Goal: Task Accomplishment & Management: Use online tool/utility

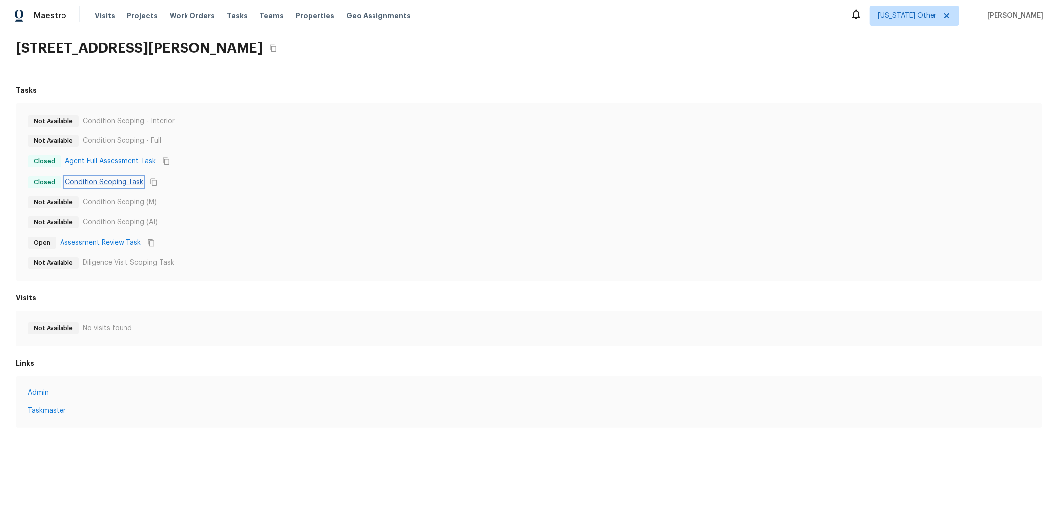
click at [92, 182] on link "Condition Scoping Task" at bounding box center [104, 182] width 78 height 10
click at [132, 71] on div "Tasks Not Available Condition Scoping - Interior Not Available Condition Scopin…" at bounding box center [529, 256] width 1058 height 382
click at [123, 186] on link "Condition Scoping Task" at bounding box center [104, 182] width 78 height 10
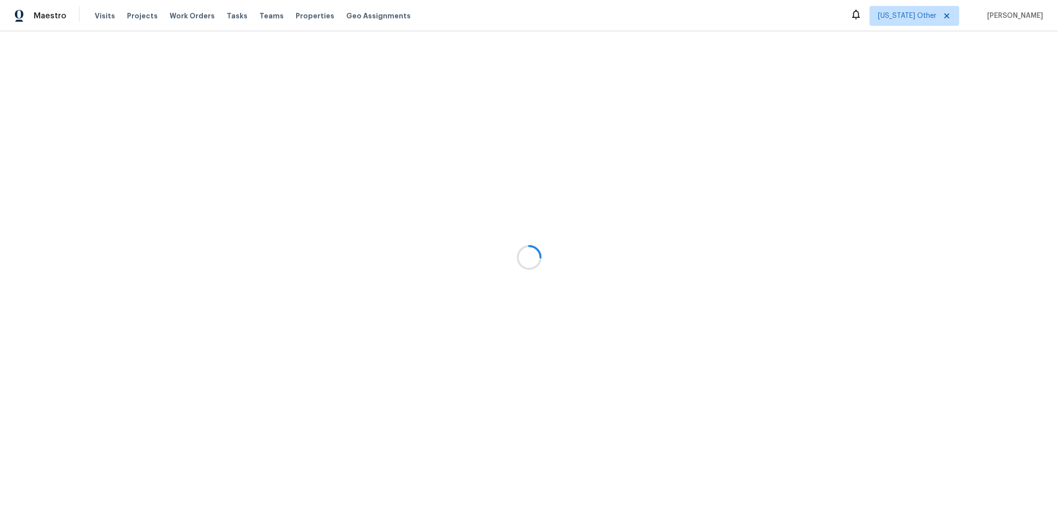
click at [457, 18] on div at bounding box center [529, 257] width 1058 height 515
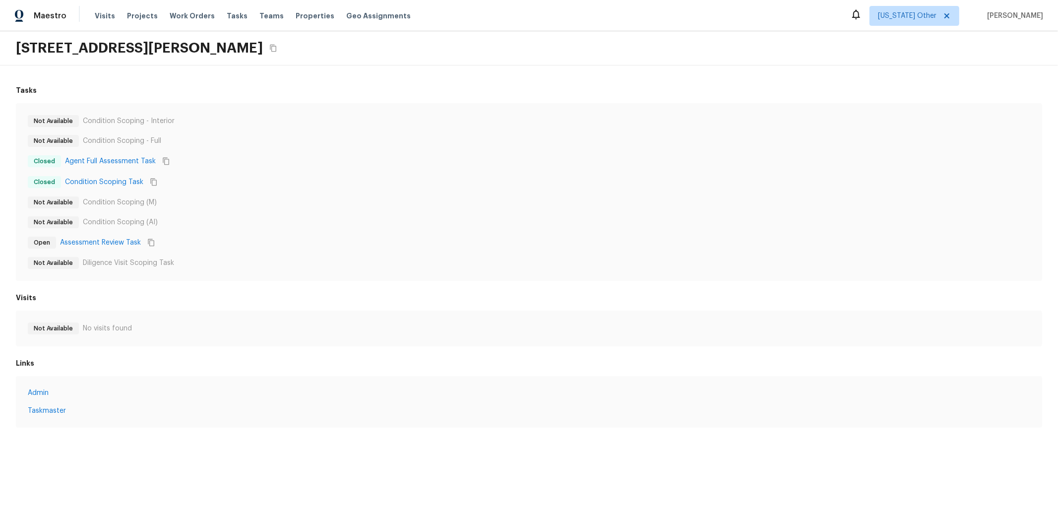
click at [117, 81] on div "Tasks Not Available Condition Scoping - Interior Not Available Condition Scopin…" at bounding box center [529, 256] width 1058 height 382
click at [286, 114] on div "Not Available Condition Scoping - Interior Not Available Condition Scoping - Fu…" at bounding box center [529, 192] width 1027 height 178
click at [100, 179] on link "Condition Scoping Task" at bounding box center [104, 182] width 78 height 10
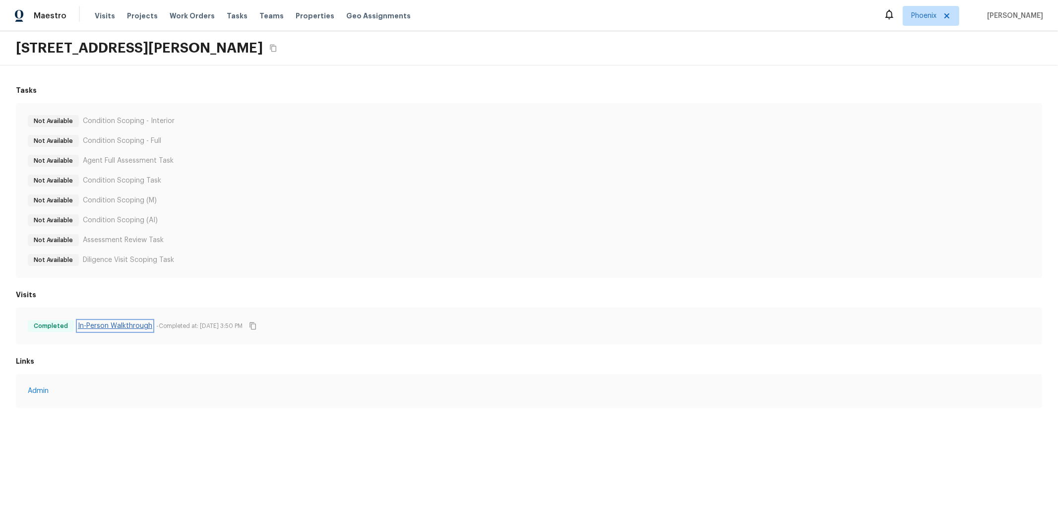
click at [118, 322] on link "In-Person Walkthrough" at bounding box center [115, 326] width 74 height 10
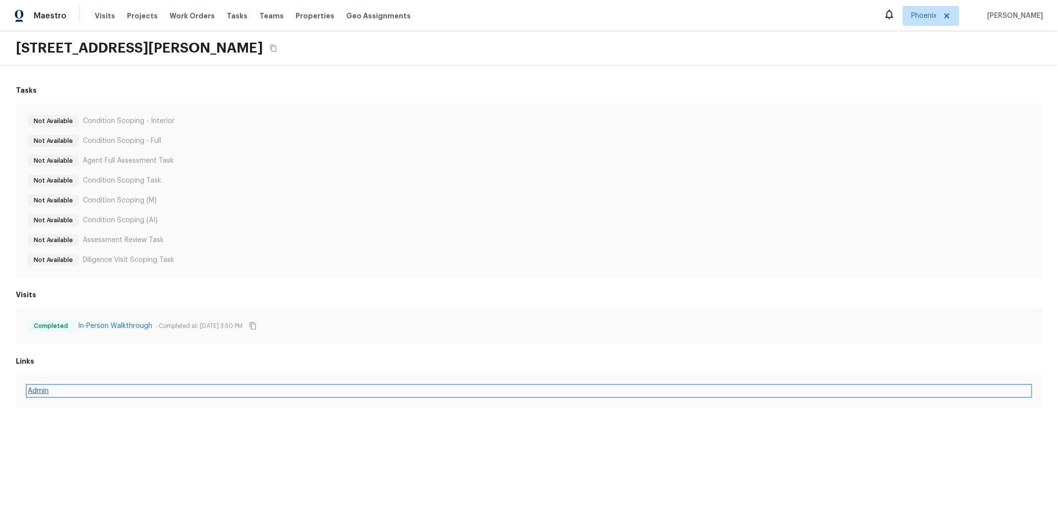
click at [49, 394] on link "Admin" at bounding box center [529, 391] width 1003 height 10
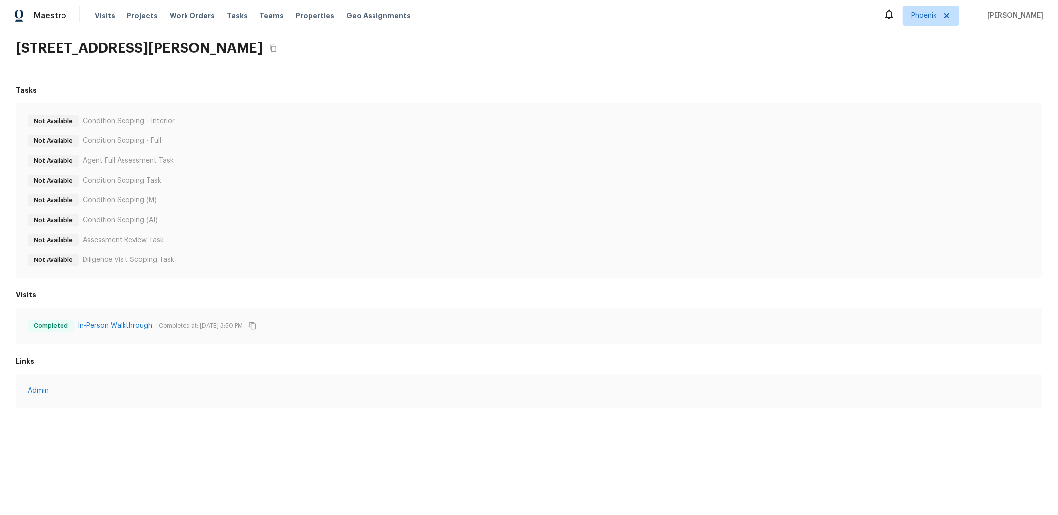
click at [527, 54] on div "1914 S Moreno Dr, Apache Junction, AZ 85120" at bounding box center [529, 48] width 1058 height 34
click at [555, 86] on h6 "Tasks" at bounding box center [529, 90] width 1027 height 10
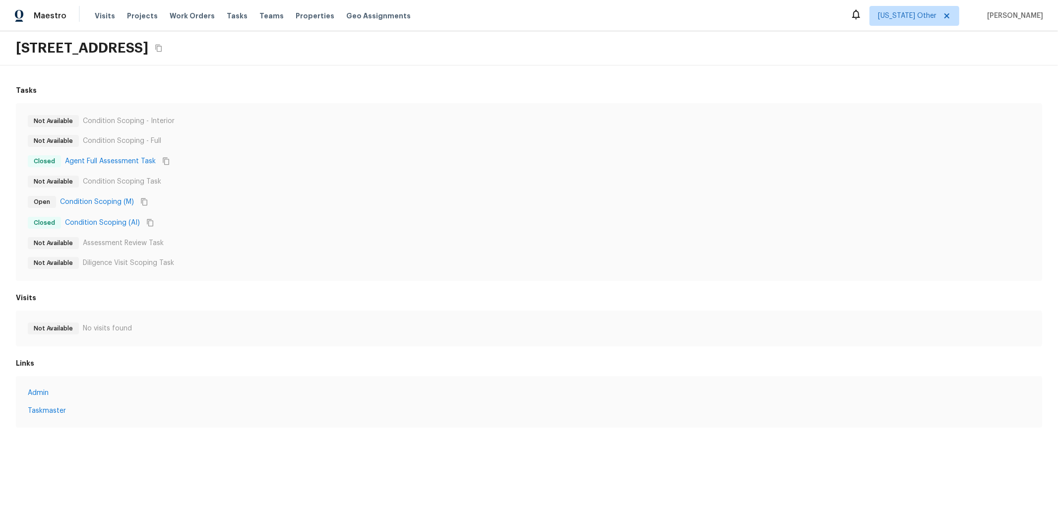
click at [507, 60] on div "[STREET_ADDRESS]" at bounding box center [529, 48] width 1058 height 34
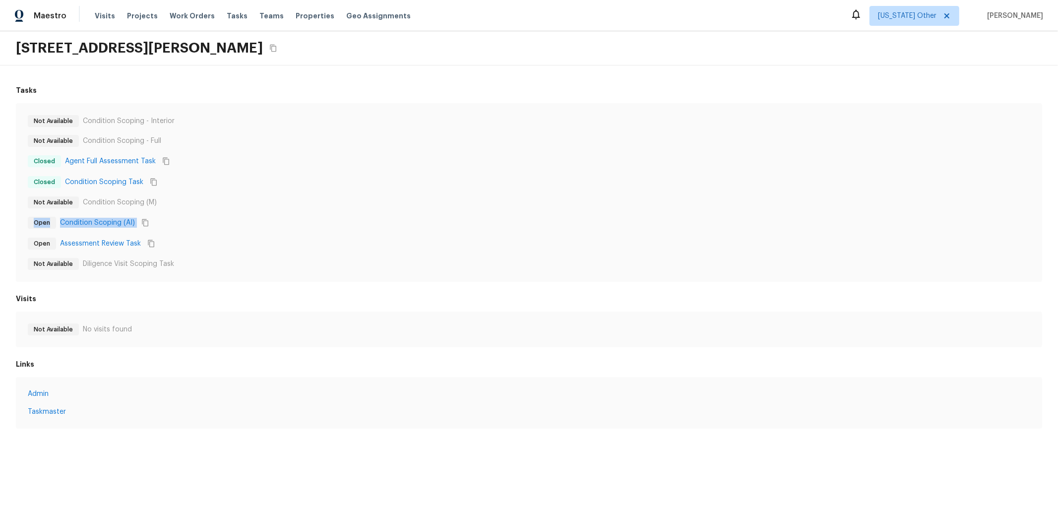
drag, startPoint x: 193, startPoint y: 223, endPoint x: 33, endPoint y: 222, distance: 159.8
click at [23, 224] on div "Not Available Condition Scoping - Interior Not Available Condition Scoping - Fu…" at bounding box center [529, 192] width 1027 height 179
click at [164, 218] on div "Open Condition Scoping (AI)" at bounding box center [529, 222] width 1003 height 13
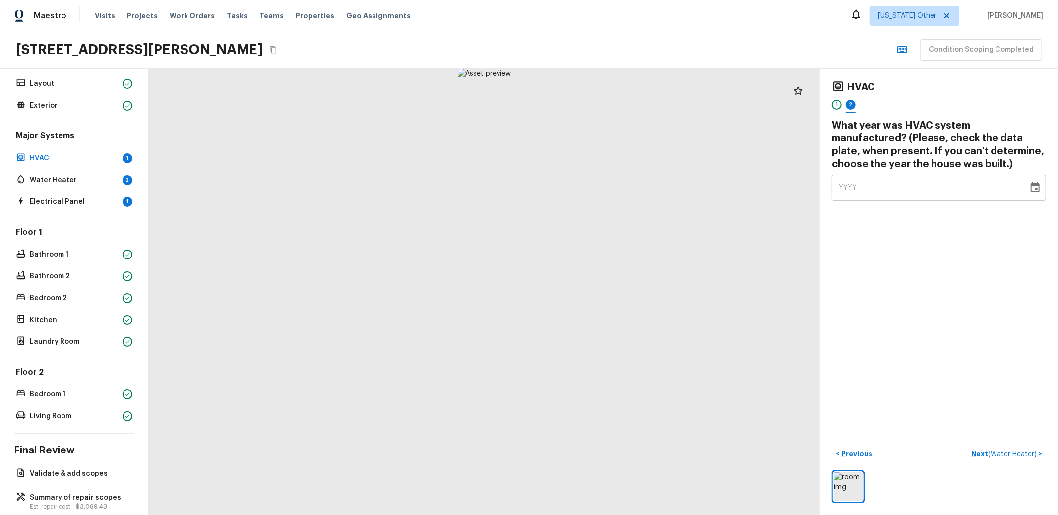
scroll to position [58, 0]
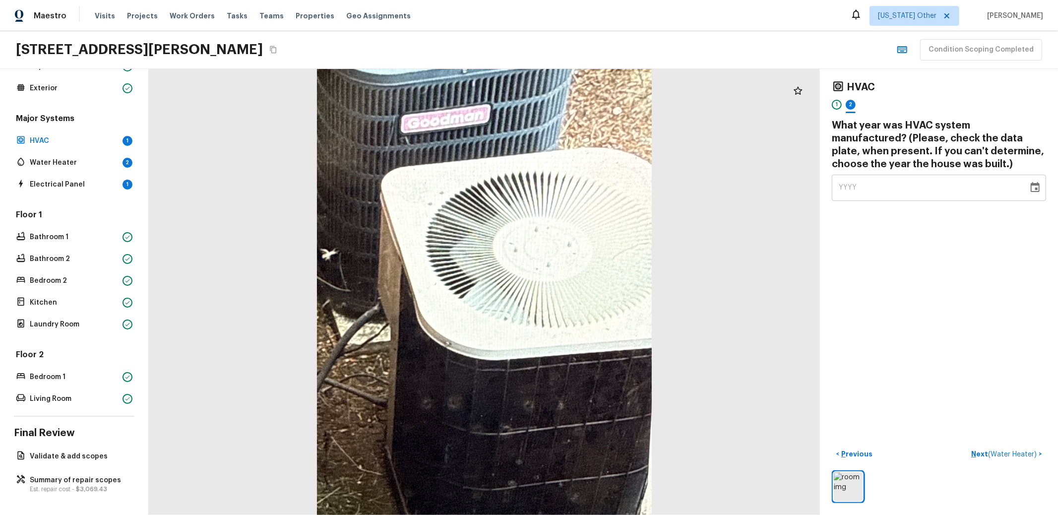
click at [85, 487] on div "Overall Layout Exterior Major Systems HVAC 1 Water Heater 2 Electrical Panel 1 …" at bounding box center [74, 292] width 149 height 446
click at [85, 486] on span "$3,069.43" at bounding box center [91, 489] width 31 height 6
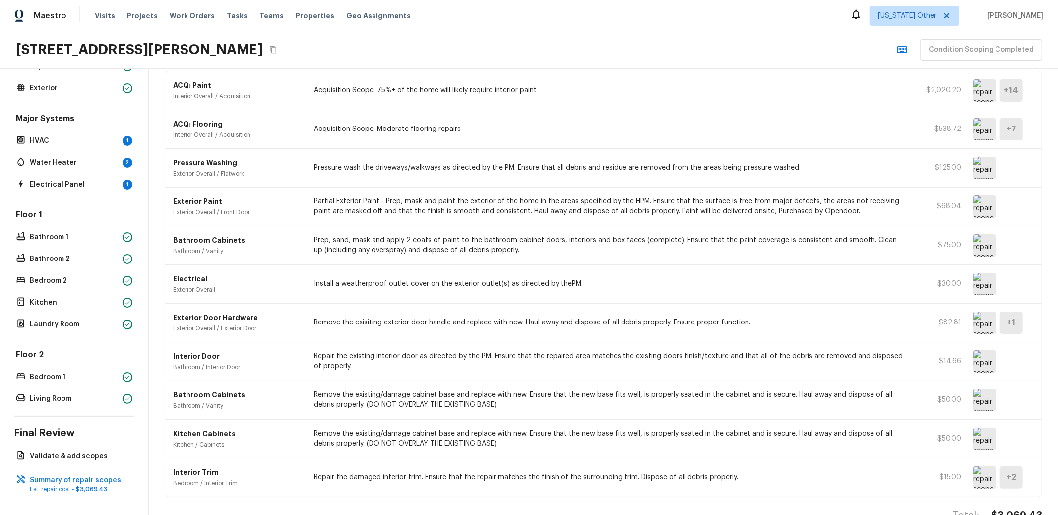
scroll to position [103, 0]
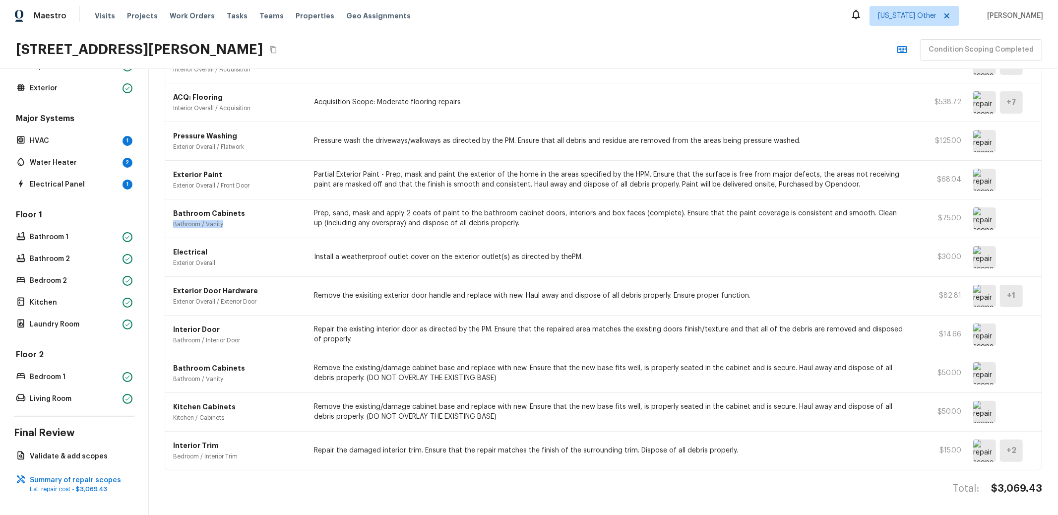
drag, startPoint x: 225, startPoint y: 214, endPoint x: 161, endPoint y: 214, distance: 64.5
click at [161, 214] on div "Summary of repair scopes Sort Newest first newestFirst ​ ACQ: Paint Interior Ov…" at bounding box center [604, 195] width 910 height 446
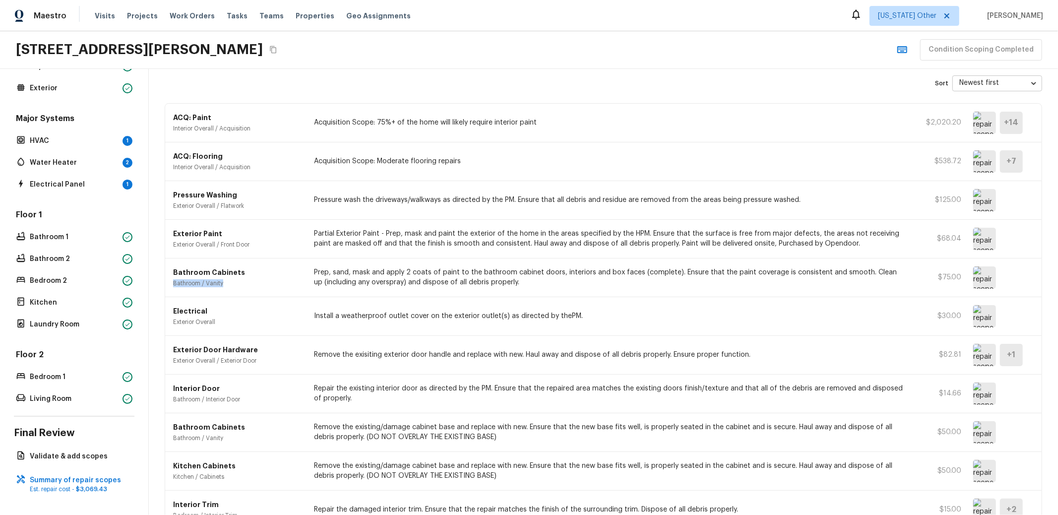
scroll to position [47, 0]
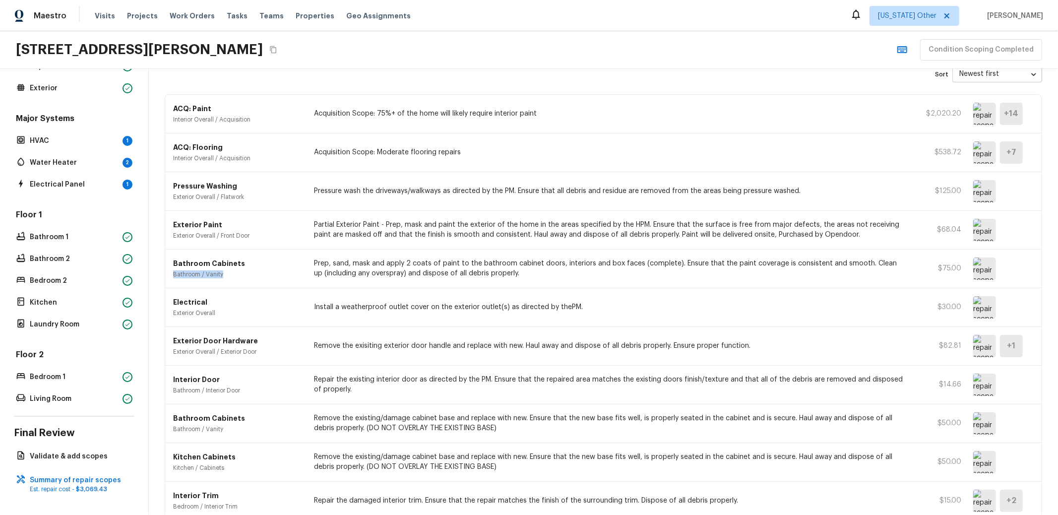
click at [983, 457] on img at bounding box center [985, 462] width 23 height 22
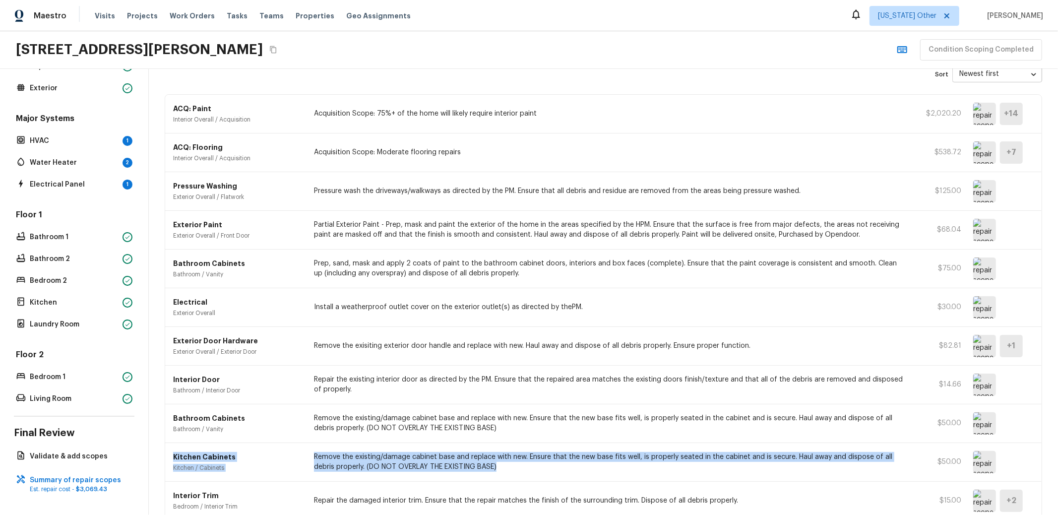
drag, startPoint x: 319, startPoint y: 448, endPoint x: 525, endPoint y: 463, distance: 207.5
click at [525, 463] on div "Kitchen Cabinets Kitchen / Cabinets Remove the existing/damage cabinet base and…" at bounding box center [603, 462] width 877 height 39
click at [548, 459] on p "Remove the existing/damage cabinet base and replace with new. Ensure that the n…" at bounding box center [609, 462] width 591 height 20
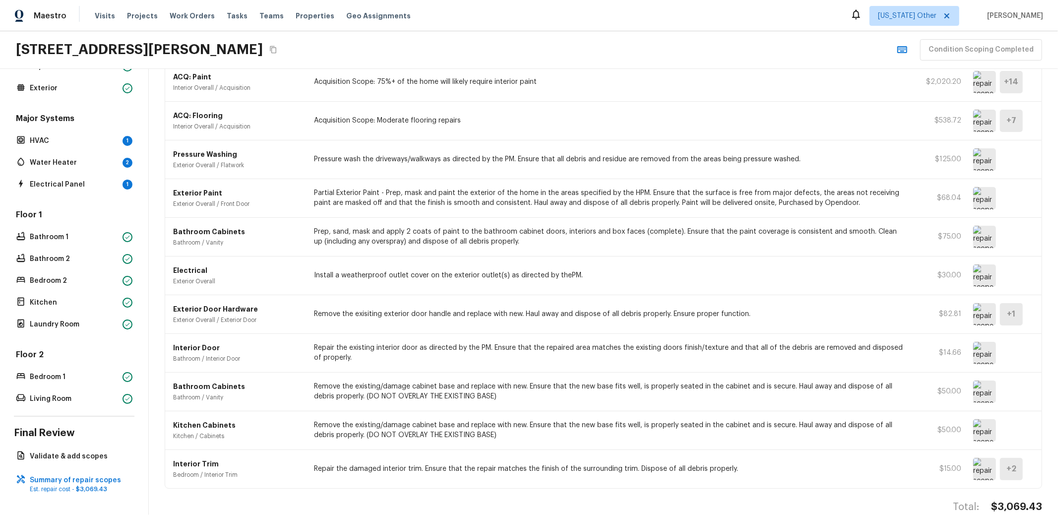
scroll to position [97, 0]
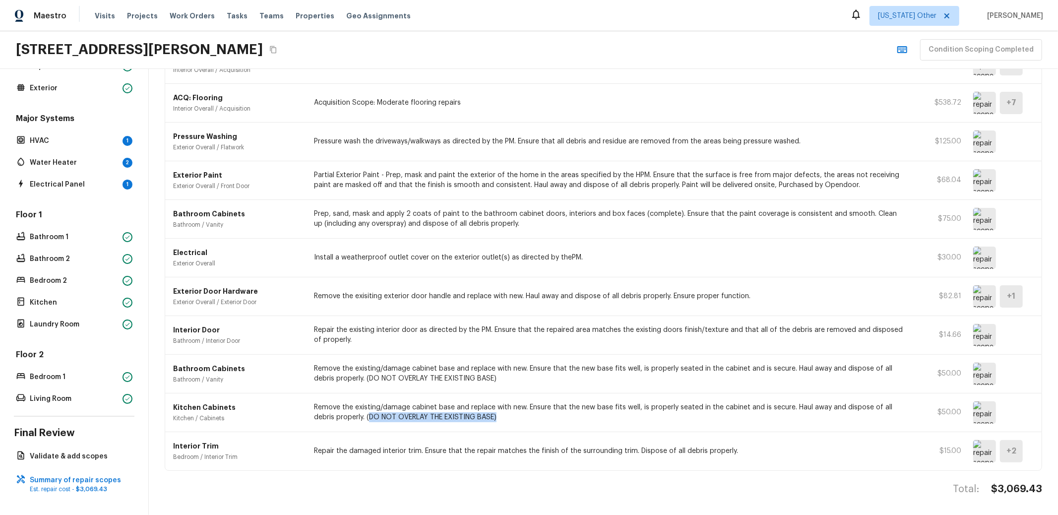
drag, startPoint x: 368, startPoint y: 413, endPoint x: 501, endPoint y: 410, distance: 132.5
click at [501, 410] on p "Remove the existing/damage cabinet base and replace with new. Ensure that the n…" at bounding box center [609, 412] width 591 height 20
drag, startPoint x: 322, startPoint y: 211, endPoint x: 457, endPoint y: 209, distance: 135.0
click at [454, 209] on p "Prep, sand, mask and apply 2 coats of paint to the bathroom cabinet doors, inte…" at bounding box center [609, 219] width 591 height 20
click at [983, 213] on img at bounding box center [985, 219] width 23 height 22
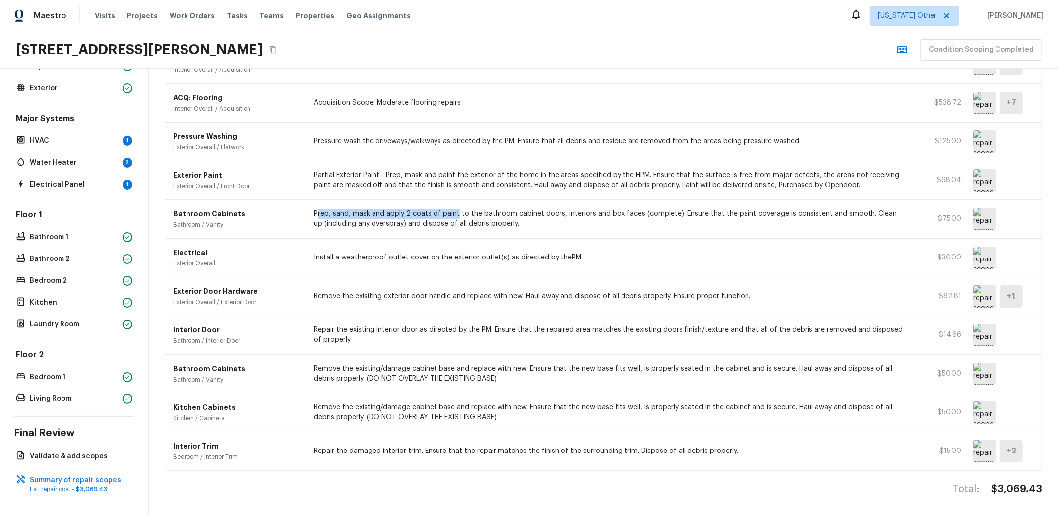
click at [975, 367] on img at bounding box center [985, 374] width 23 height 22
click at [974, 215] on img at bounding box center [985, 219] width 23 height 22
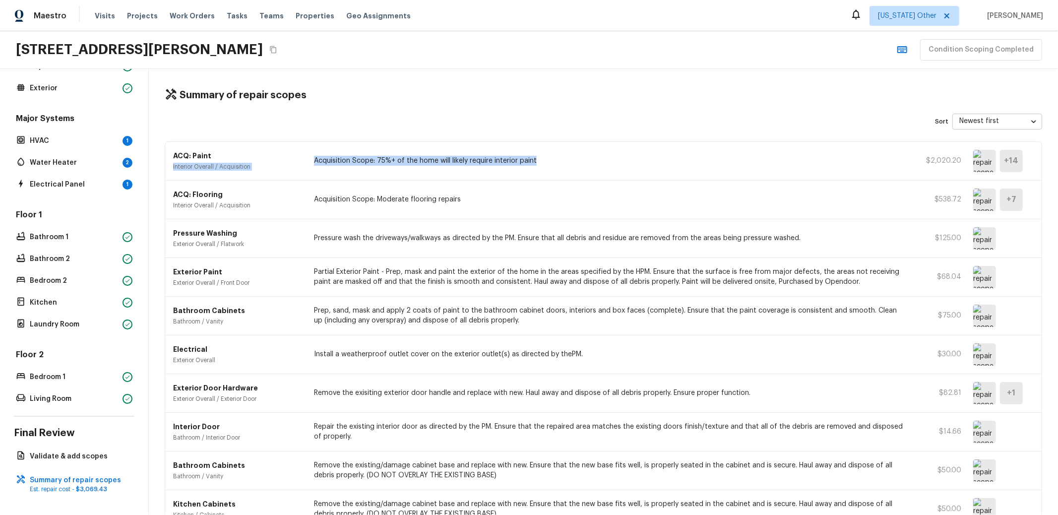
drag, startPoint x: 622, startPoint y: 159, endPoint x: 565, endPoint y: 14, distance: 155.7
click at [235, 159] on div "ACQ: Paint Interior Overall / Acquisition Acquisition Scope: 75%+ of the home w…" at bounding box center [603, 161] width 877 height 39
drag, startPoint x: 947, startPoint y: 312, endPoint x: 919, endPoint y: 310, distance: 27.8
click at [919, 311] on p "$75.00" at bounding box center [939, 316] width 45 height 10
click at [849, 329] on div "Bathroom Cabinets Bathroom / Vanity Prep, sand, mask and apply 2 coats of paint…" at bounding box center [603, 316] width 877 height 39
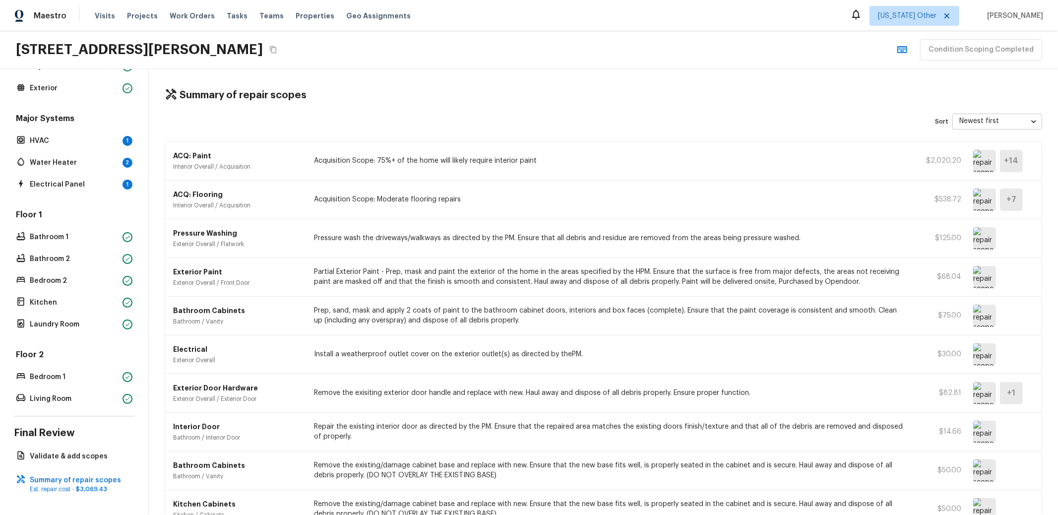
click at [981, 432] on img at bounding box center [985, 432] width 23 height 22
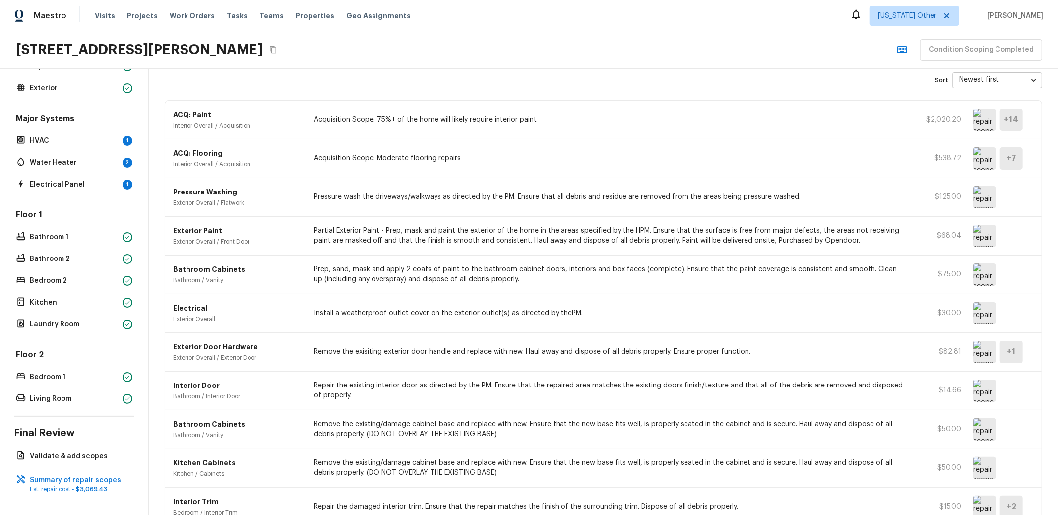
scroll to position [103, 0]
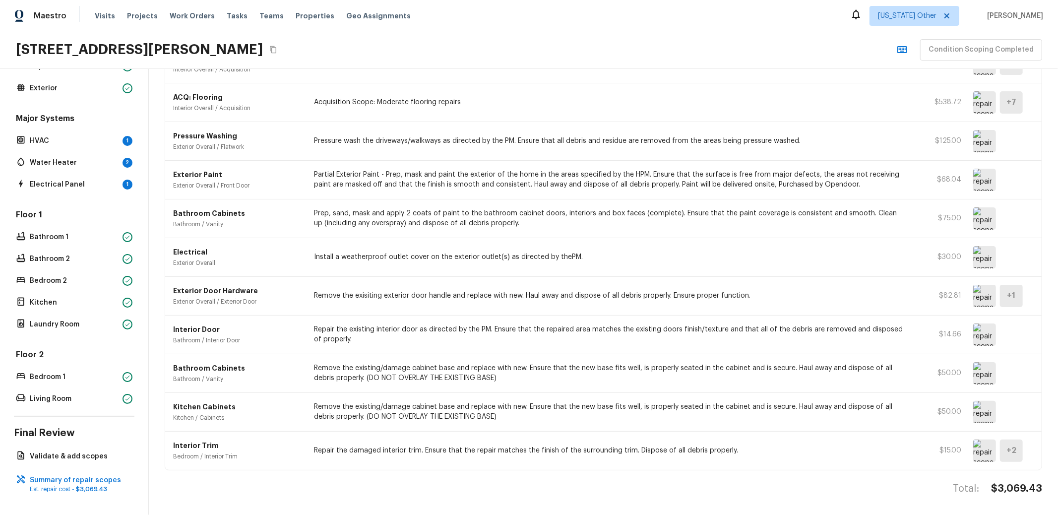
click at [982, 410] on img at bounding box center [985, 412] width 23 height 22
click at [974, 440] on img at bounding box center [985, 451] width 23 height 22
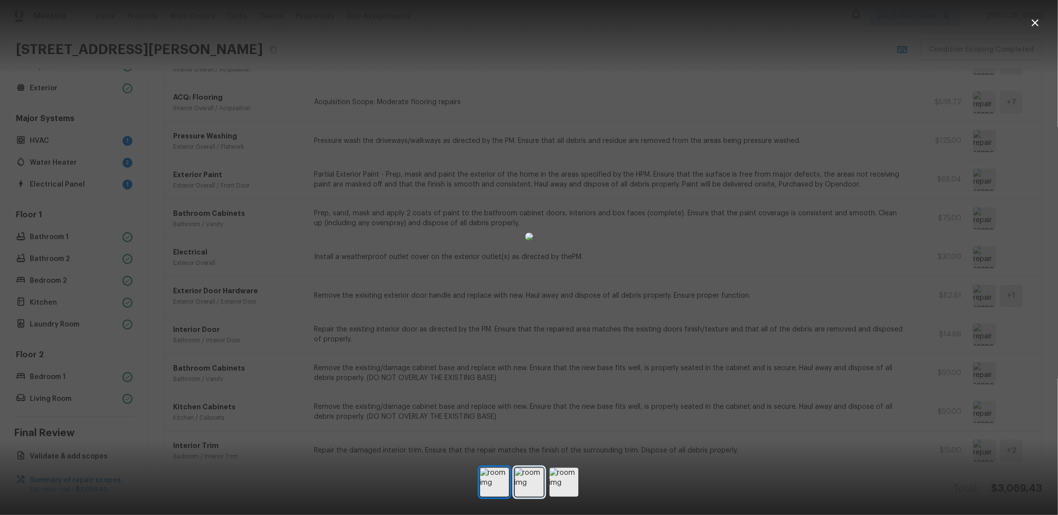
click at [528, 471] on img at bounding box center [529, 482] width 29 height 29
click at [570, 475] on img at bounding box center [564, 482] width 29 height 29
click at [489, 480] on img at bounding box center [494, 482] width 29 height 29
click at [534, 481] on img at bounding box center [529, 482] width 29 height 29
click at [569, 482] on img at bounding box center [564, 482] width 29 height 29
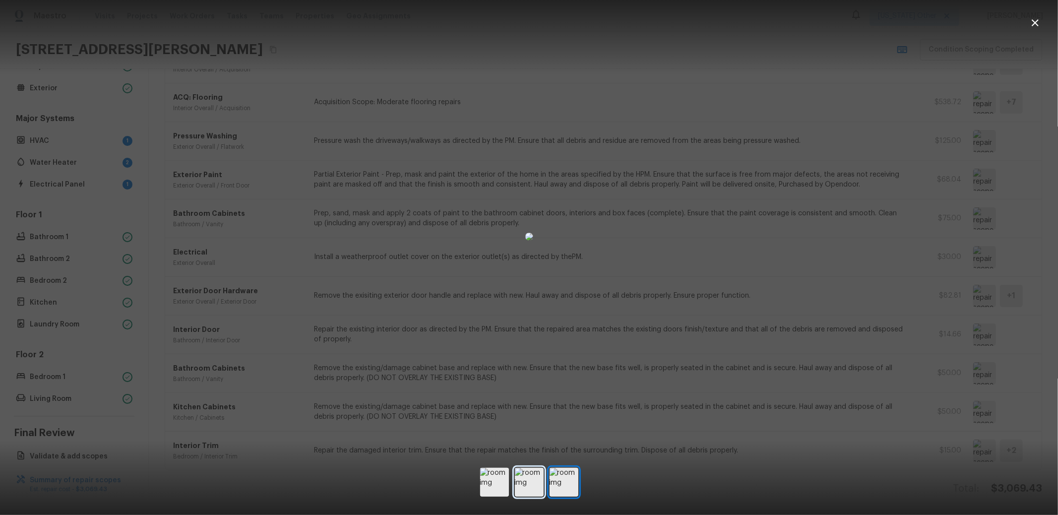
click at [527, 482] on img at bounding box center [529, 482] width 29 height 29
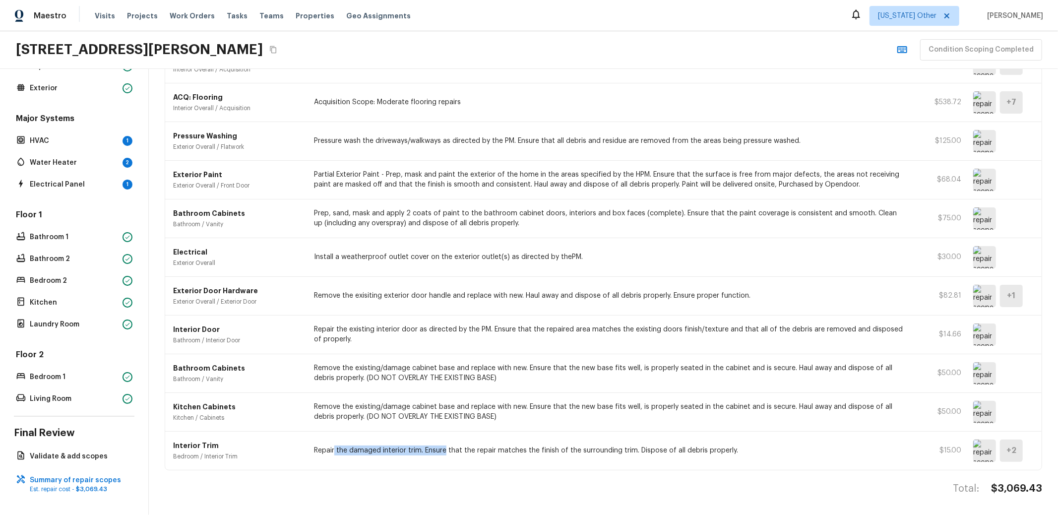
drag, startPoint x: 333, startPoint y: 441, endPoint x: 445, endPoint y: 439, distance: 111.7
click at [445, 446] on p "Repair the damaged interior trim. Ensure that the repair matches the finish of …" at bounding box center [609, 451] width 591 height 10
click at [974, 441] on img at bounding box center [985, 451] width 23 height 22
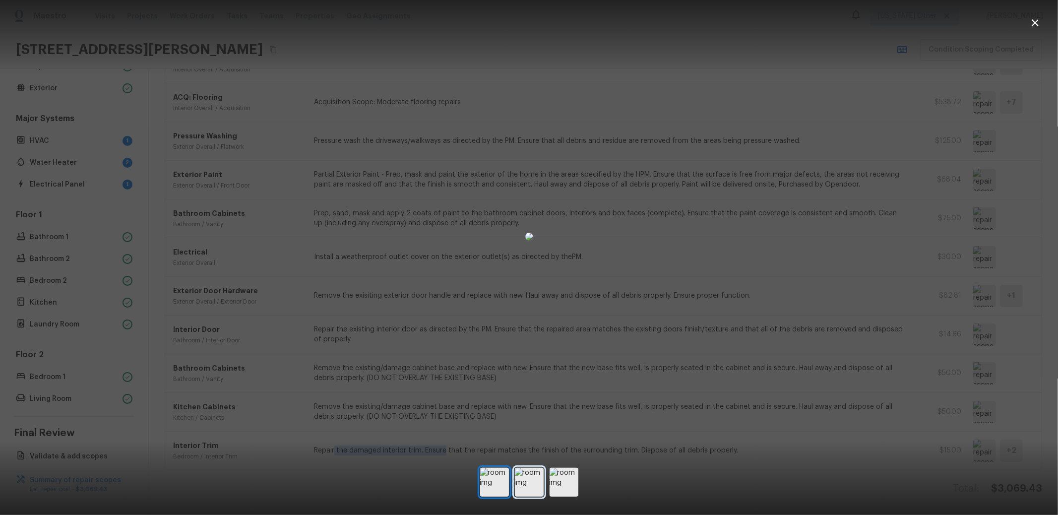
click at [527, 486] on img at bounding box center [529, 482] width 29 height 29
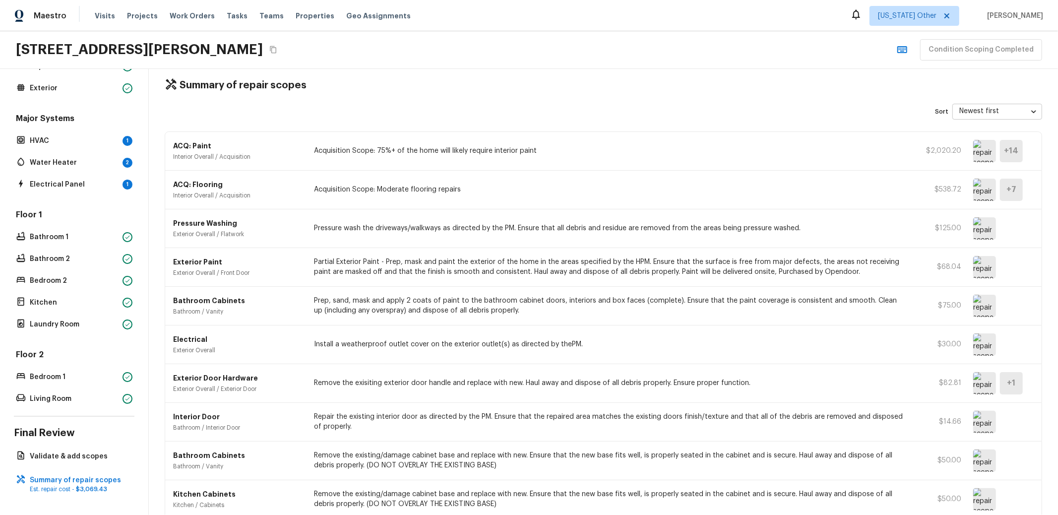
scroll to position [0, 0]
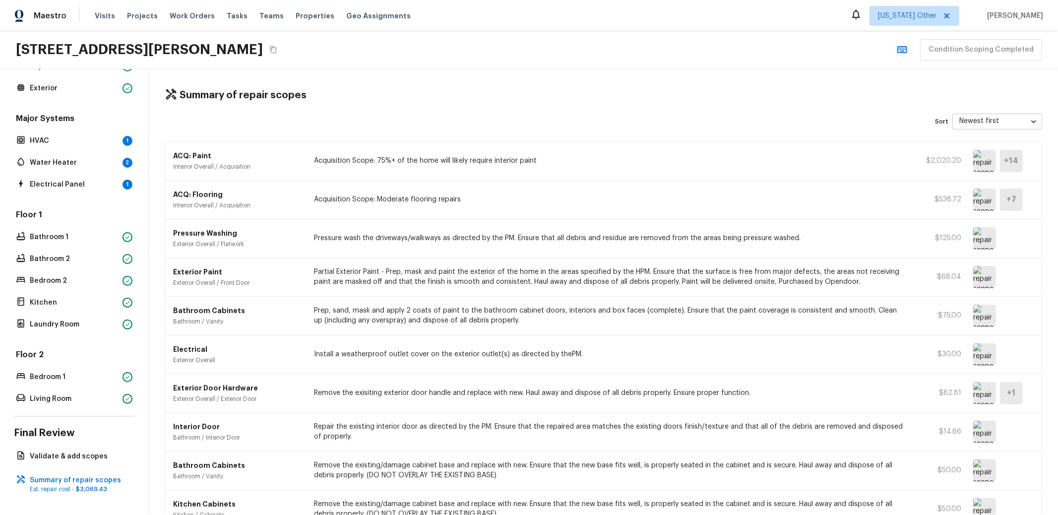
click at [979, 159] on img at bounding box center [985, 161] width 23 height 22
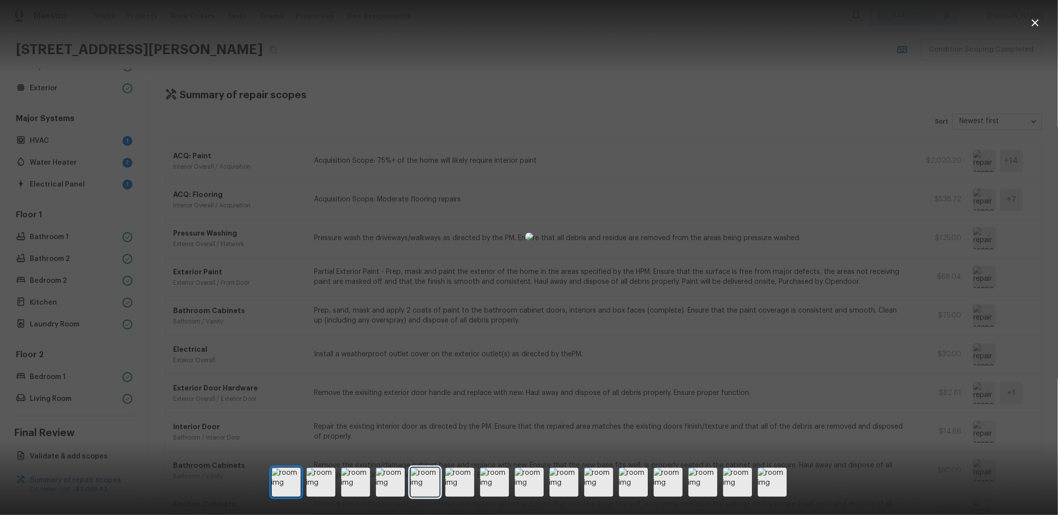
click at [422, 488] on img at bounding box center [425, 482] width 29 height 29
click at [460, 482] on img at bounding box center [460, 482] width 29 height 29
click at [543, 482] on img at bounding box center [529, 482] width 29 height 29
click at [591, 485] on img at bounding box center [599, 482] width 29 height 29
click at [627, 489] on img at bounding box center [633, 482] width 29 height 29
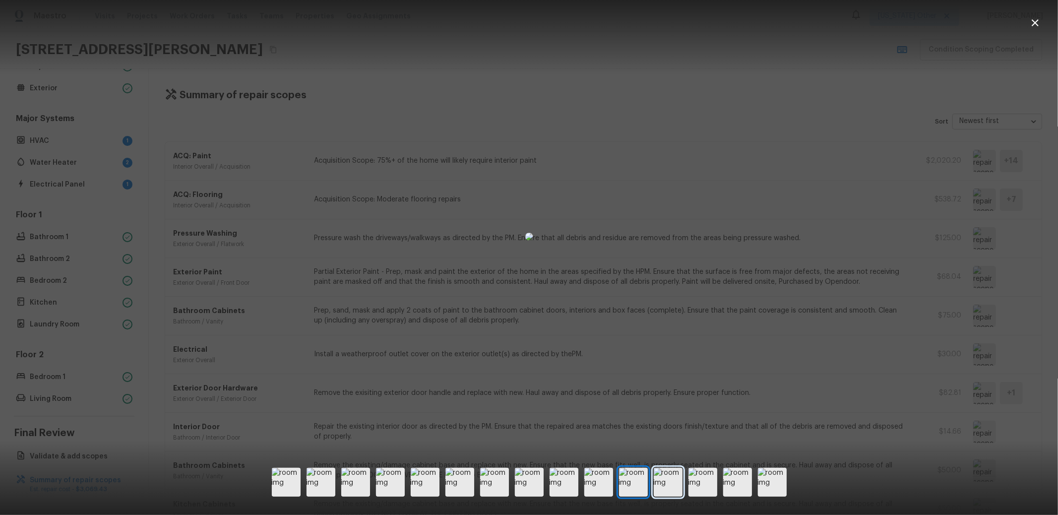
click at [667, 483] on img at bounding box center [668, 482] width 29 height 29
click at [708, 488] on img at bounding box center [703, 482] width 29 height 29
click at [743, 485] on img at bounding box center [737, 482] width 29 height 29
drag, startPoint x: 772, startPoint y: 481, endPoint x: 765, endPoint y: 480, distance: 6.5
click at [771, 481] on img at bounding box center [772, 482] width 29 height 29
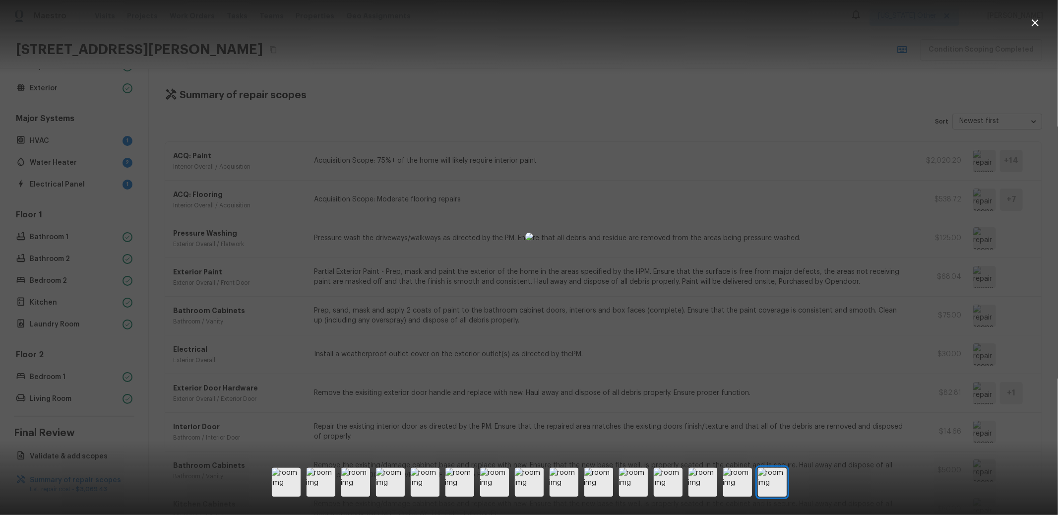
click at [499, 504] on div at bounding box center [529, 257] width 1058 height 515
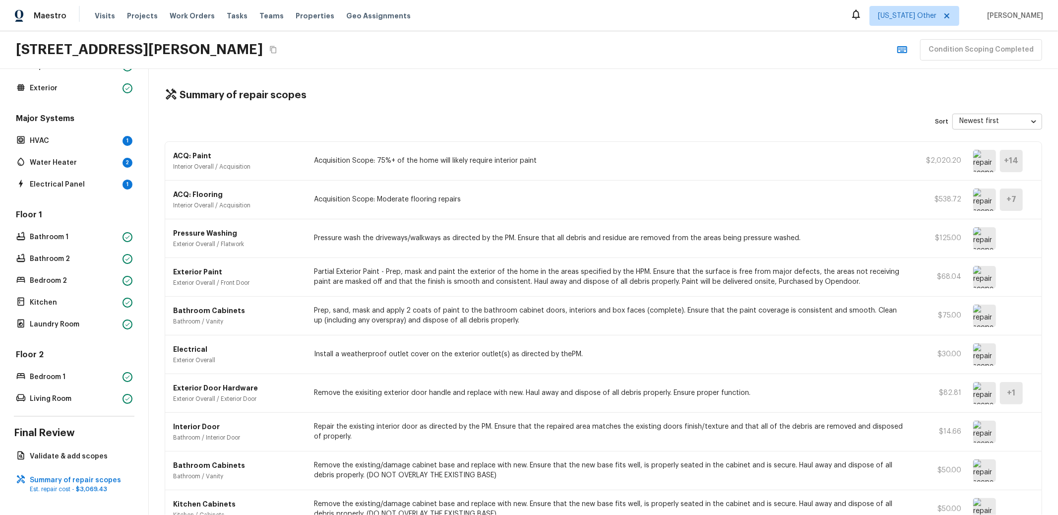
click at [984, 237] on img at bounding box center [985, 238] width 23 height 22
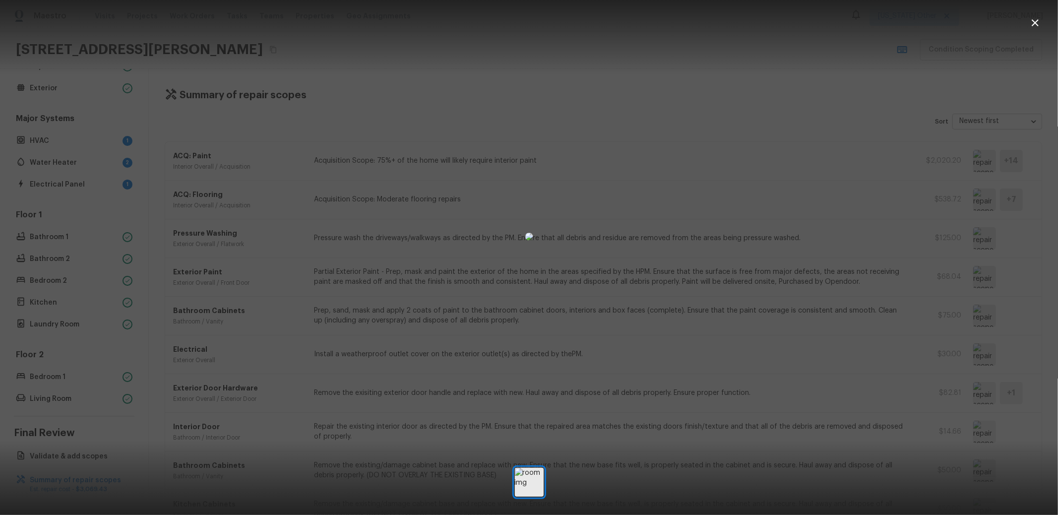
click at [882, 345] on div at bounding box center [529, 237] width 1058 height 442
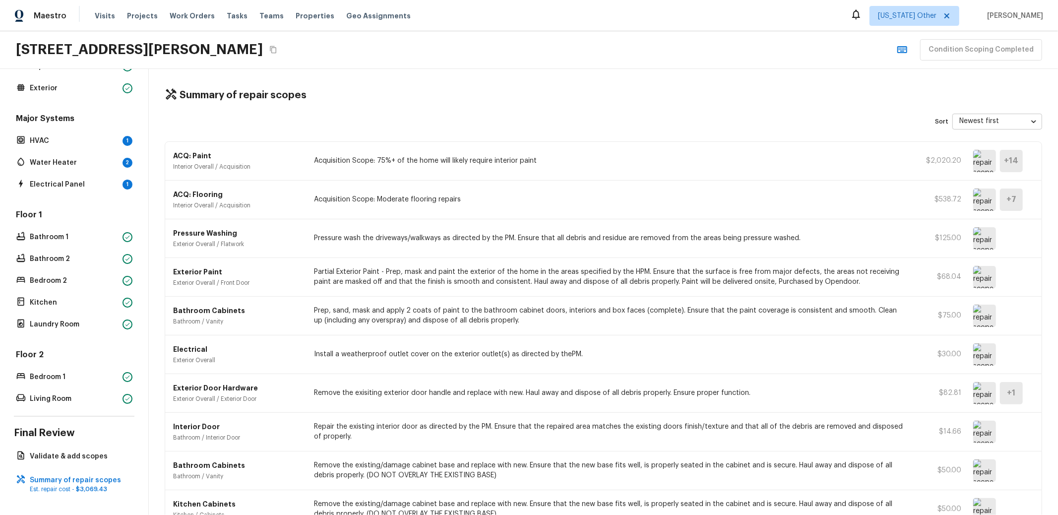
click at [962, 350] on div "Electrical Exterior Overall Install a weatherproof outlet cover on the exterior…" at bounding box center [603, 354] width 877 height 39
click at [986, 355] on img at bounding box center [985, 354] width 23 height 22
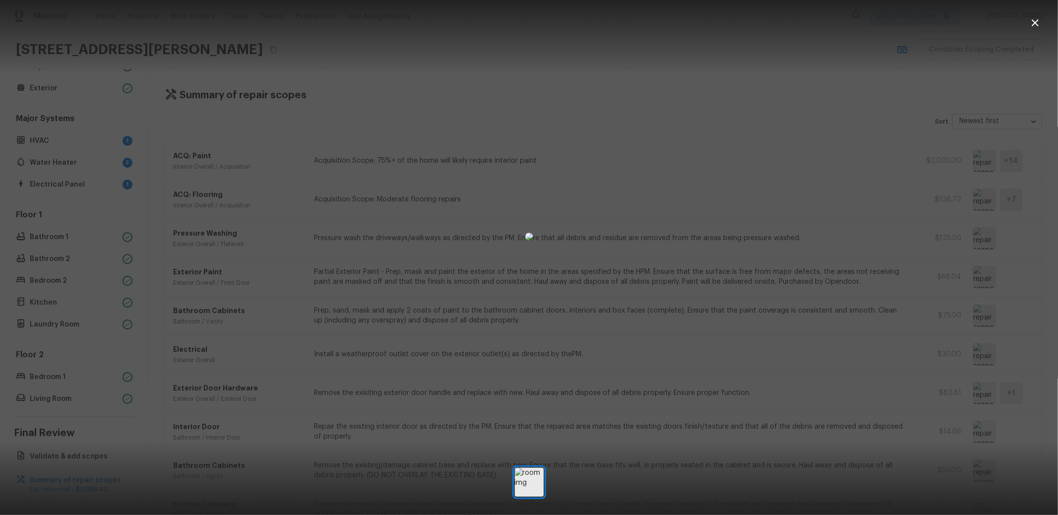
click at [978, 430] on div at bounding box center [529, 237] width 1058 height 442
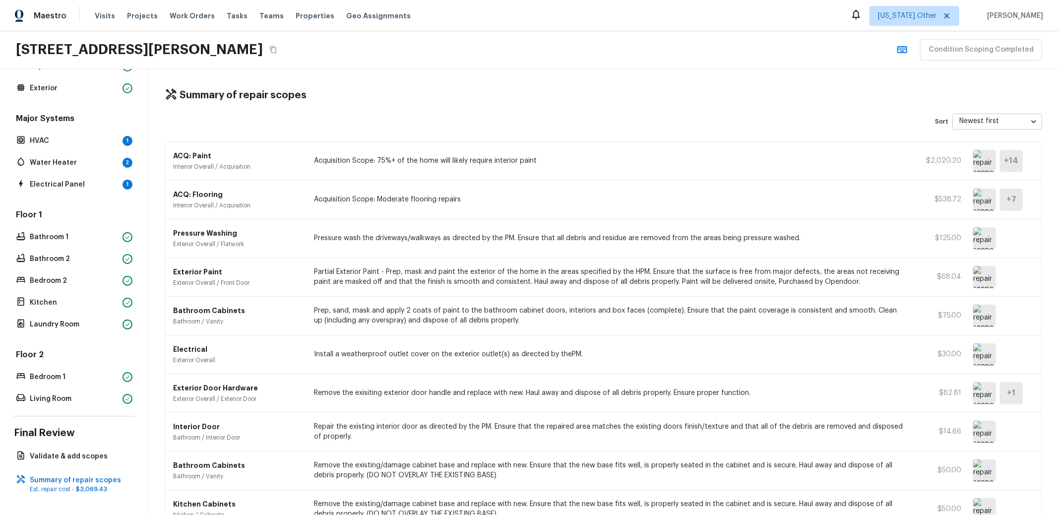
click at [978, 430] on img at bounding box center [985, 432] width 23 height 22
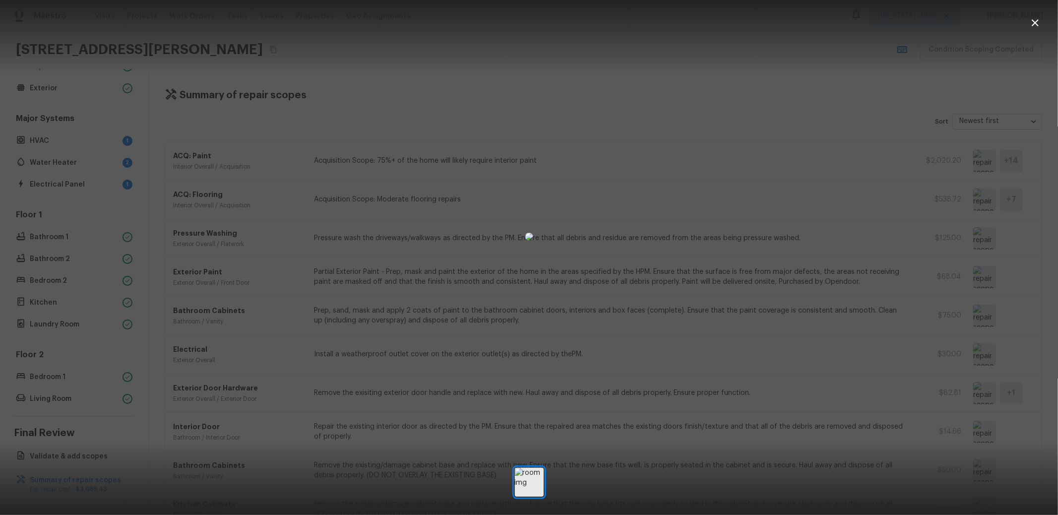
click at [974, 465] on div at bounding box center [529, 257] width 1058 height 515
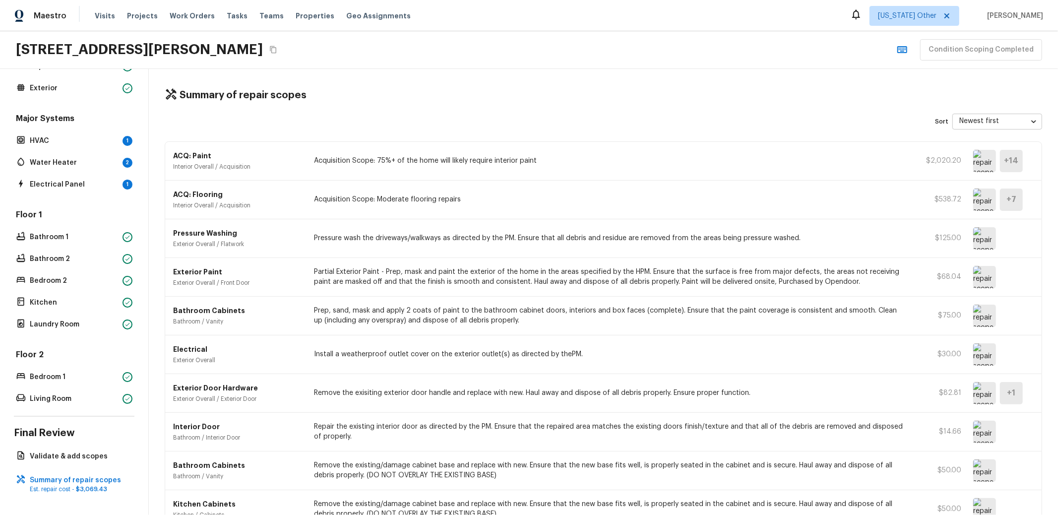
click at [974, 465] on img at bounding box center [985, 470] width 23 height 22
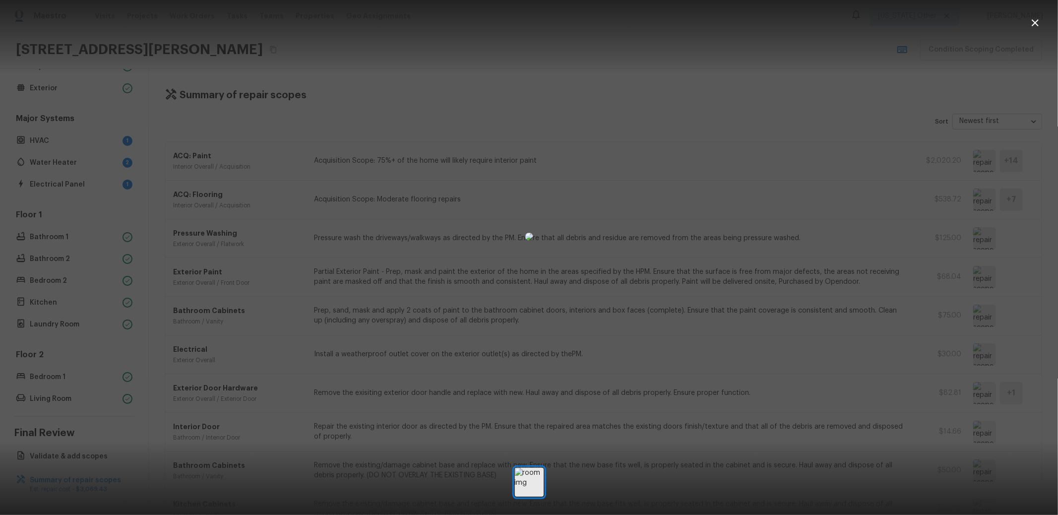
drag, startPoint x: 891, startPoint y: 399, endPoint x: 1002, endPoint y: 508, distance: 155.1
click at [892, 400] on div at bounding box center [529, 237] width 1058 height 442
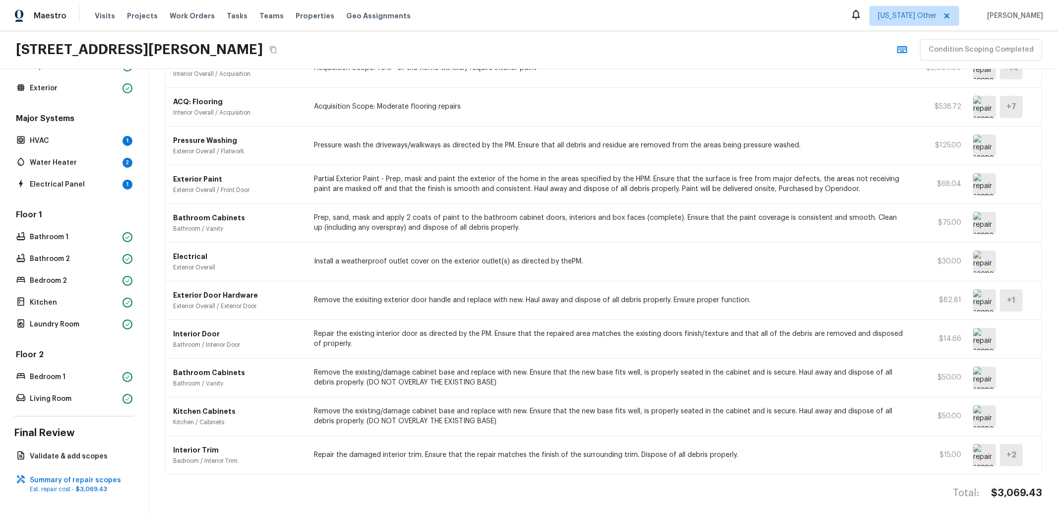
scroll to position [103, 0]
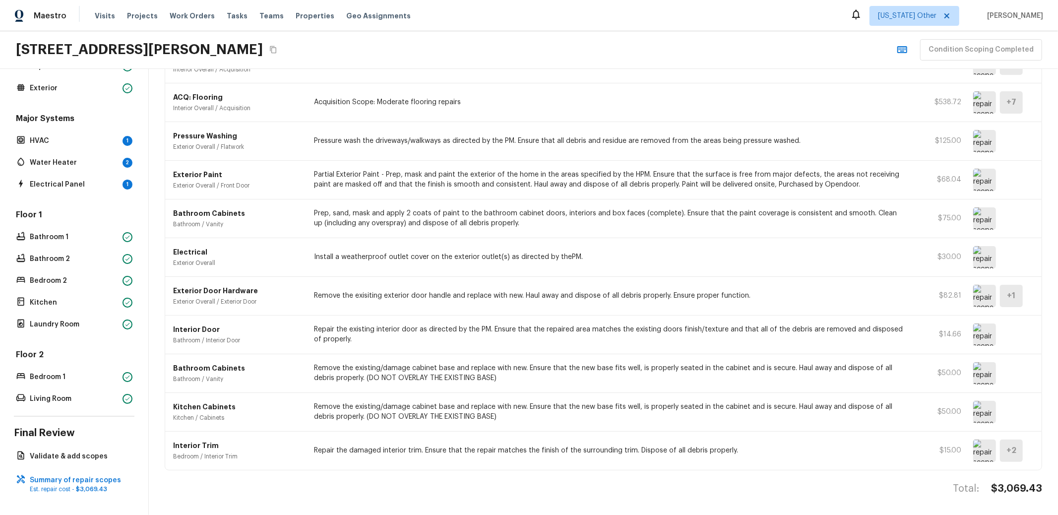
click at [985, 401] on img at bounding box center [985, 412] width 23 height 22
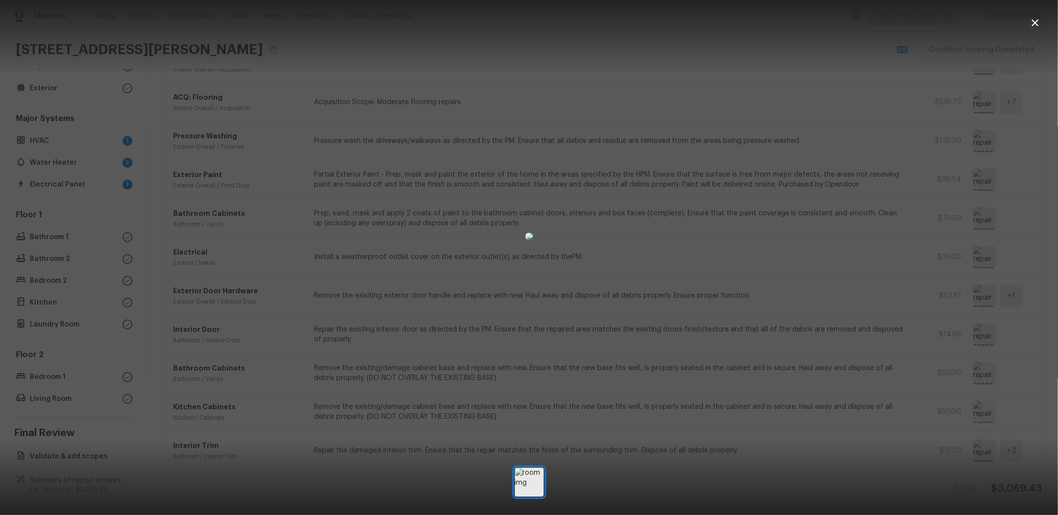
click at [831, 229] on div at bounding box center [529, 237] width 1058 height 442
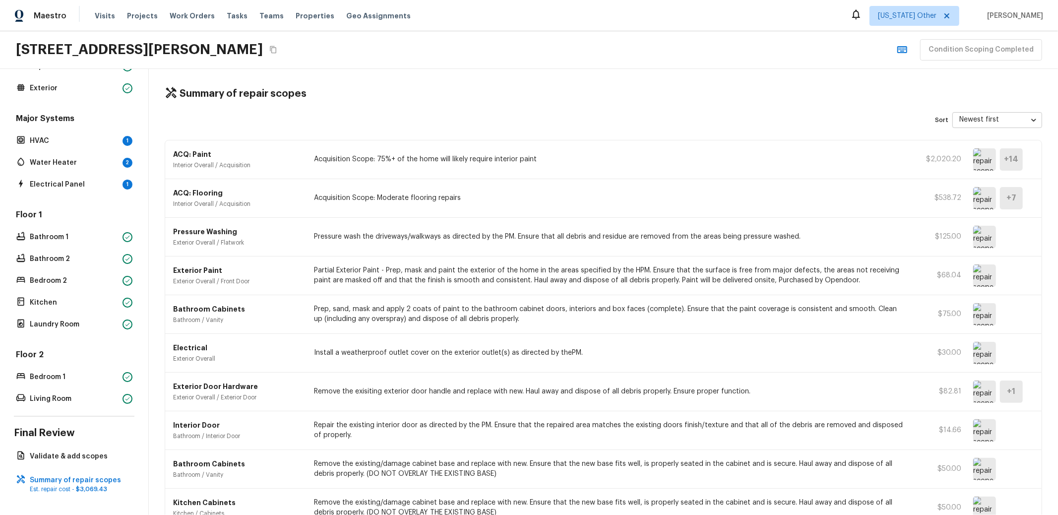
scroll to position [0, 0]
click at [395, 205] on div "ACQ: Flooring Interior Overall / Acquisition Acquisition Scope: Moderate floori…" at bounding box center [603, 200] width 877 height 39
drag, startPoint x: 405, startPoint y: 196, endPoint x: 577, endPoint y: 178, distance: 173.1
click at [405, 196] on p "Acquisition Scope: Moderate flooring repairs" at bounding box center [609, 200] width 591 height 10
click at [974, 196] on img at bounding box center [985, 200] width 23 height 22
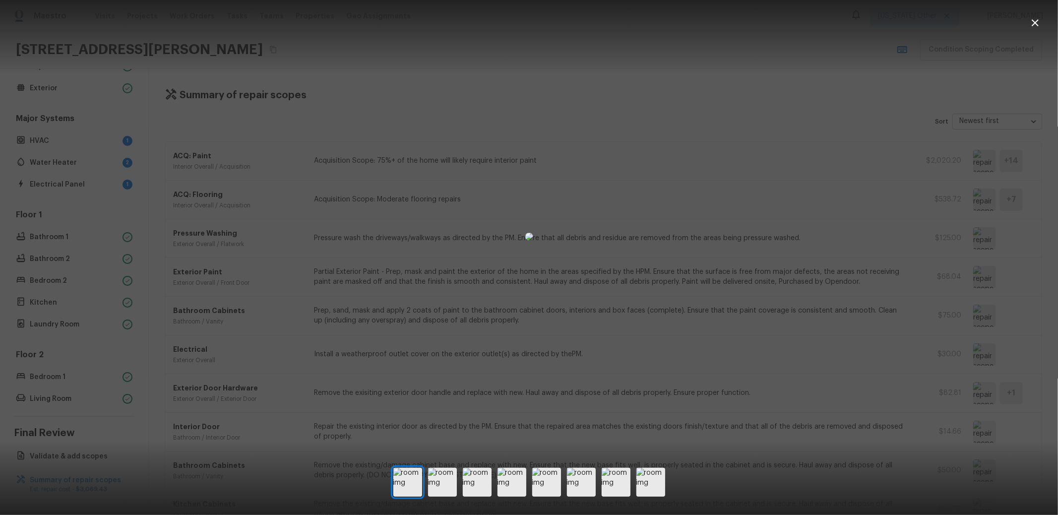
click at [791, 139] on div at bounding box center [529, 237] width 1058 height 442
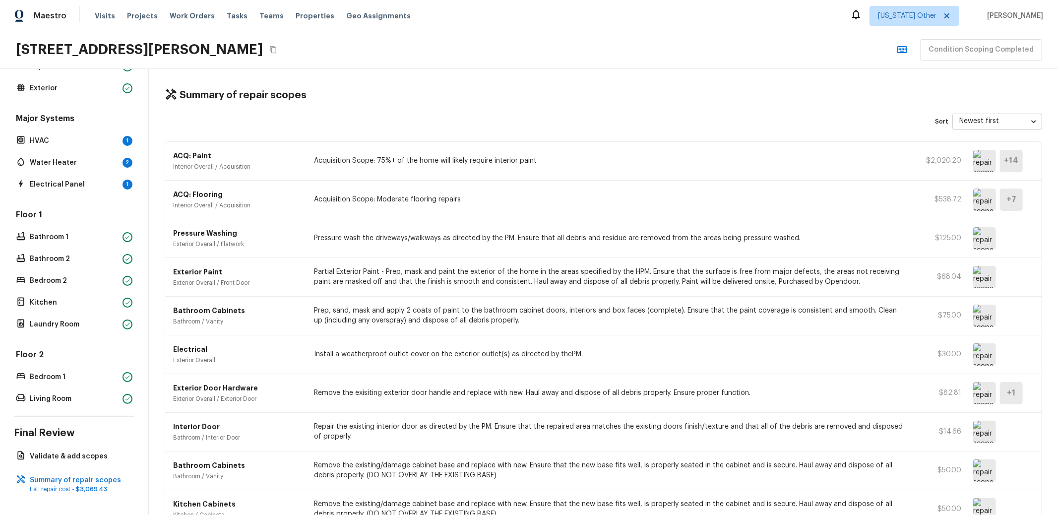
click at [979, 147] on div "ACQ: Paint Interior Overall / Acquisition Acquisition Scope: 75%+ of the home w…" at bounding box center [603, 161] width 877 height 39
click at [979, 163] on img at bounding box center [985, 161] width 23 height 22
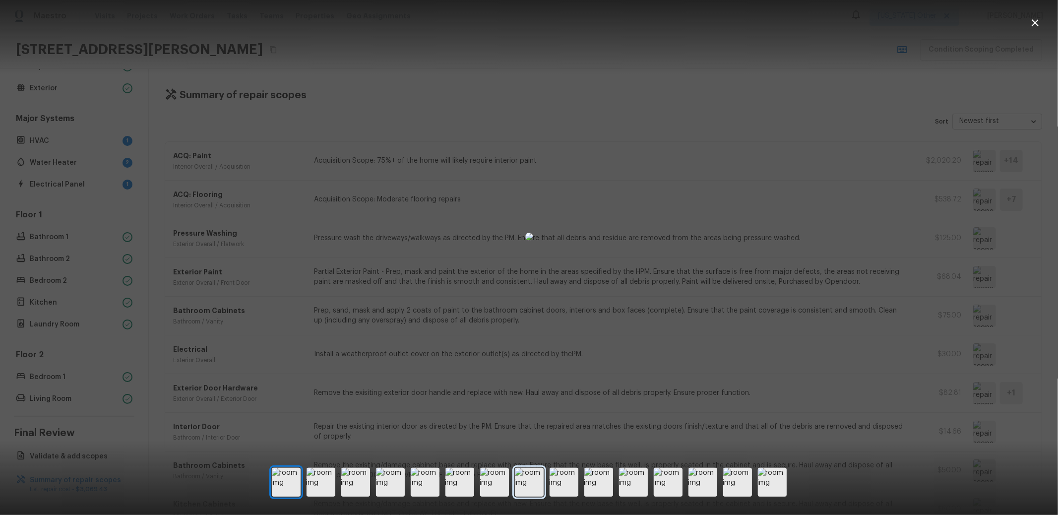
click at [524, 481] on img at bounding box center [529, 482] width 29 height 29
click at [564, 483] on img at bounding box center [564, 482] width 29 height 29
click at [610, 485] on img at bounding box center [599, 482] width 29 height 29
click at [637, 485] on img at bounding box center [633, 482] width 29 height 29
click at [816, 317] on div at bounding box center [529, 237] width 1058 height 442
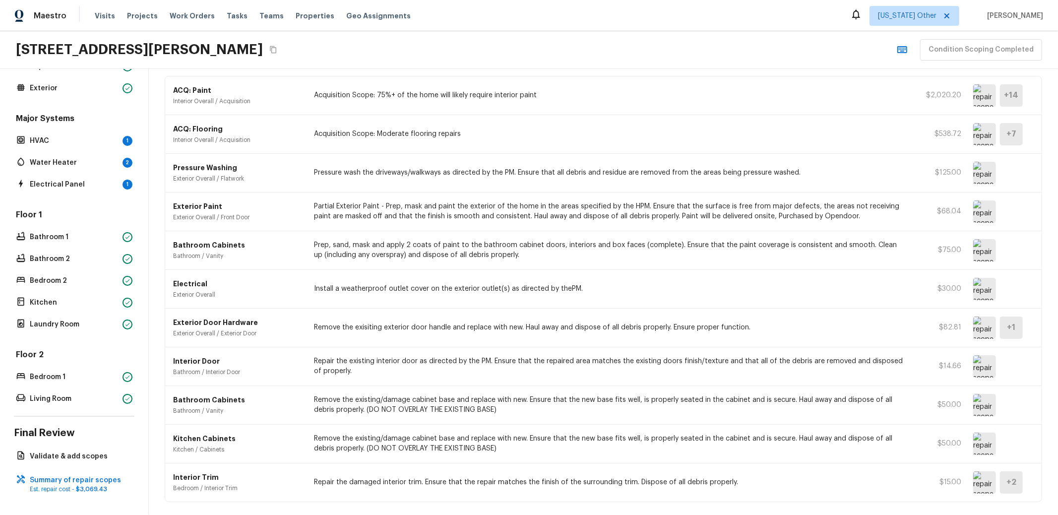
scroll to position [103, 0]
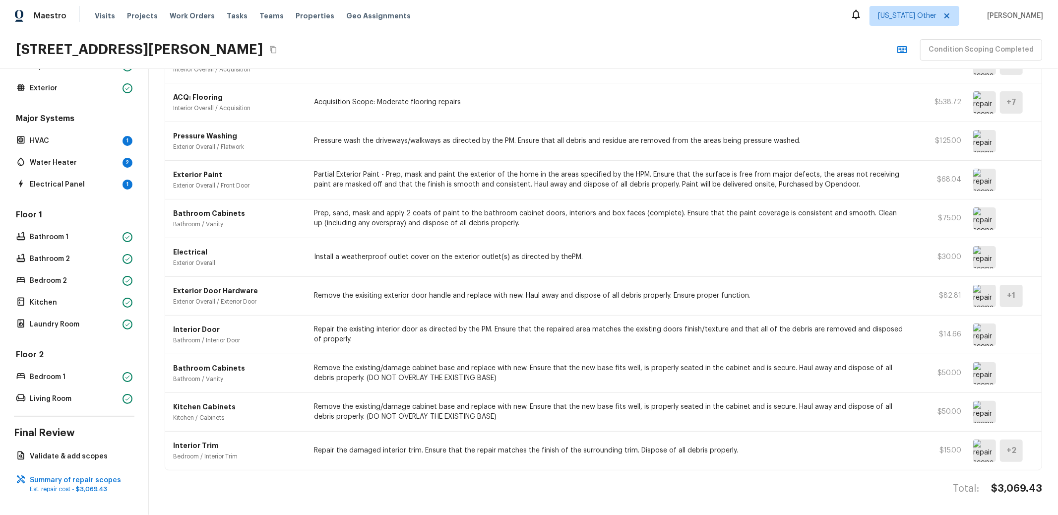
click at [980, 440] on img at bounding box center [985, 451] width 23 height 22
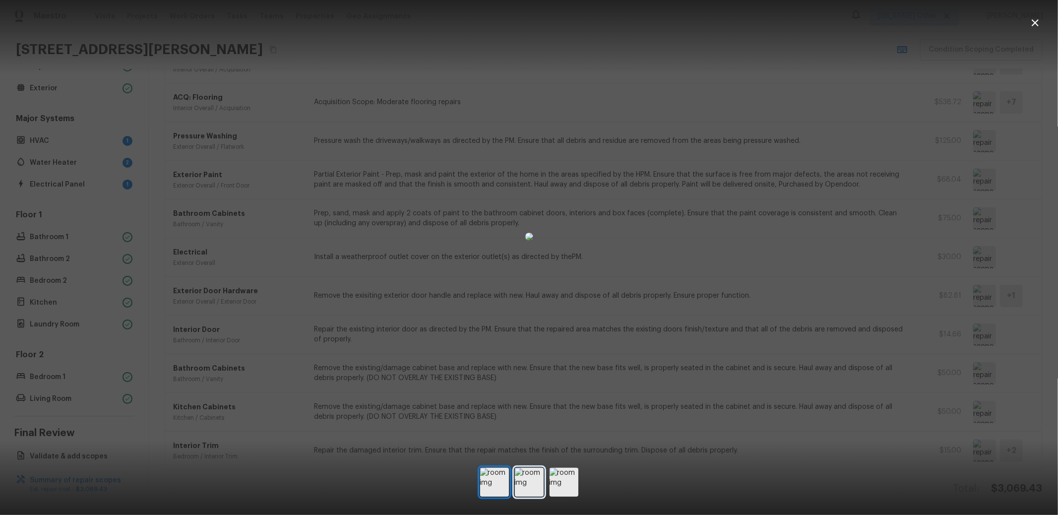
click at [527, 478] on img at bounding box center [529, 482] width 29 height 29
click at [567, 482] on img at bounding box center [564, 482] width 29 height 29
click at [528, 482] on img at bounding box center [529, 482] width 29 height 29
click at [488, 481] on img at bounding box center [494, 482] width 29 height 29
click at [894, 194] on div at bounding box center [529, 237] width 1058 height 442
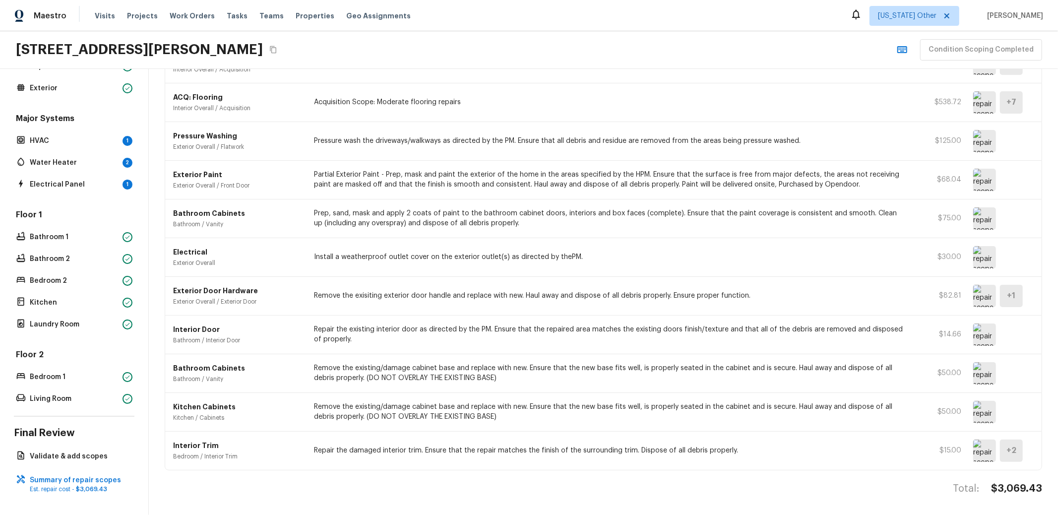
click at [974, 207] on img at bounding box center [985, 218] width 23 height 22
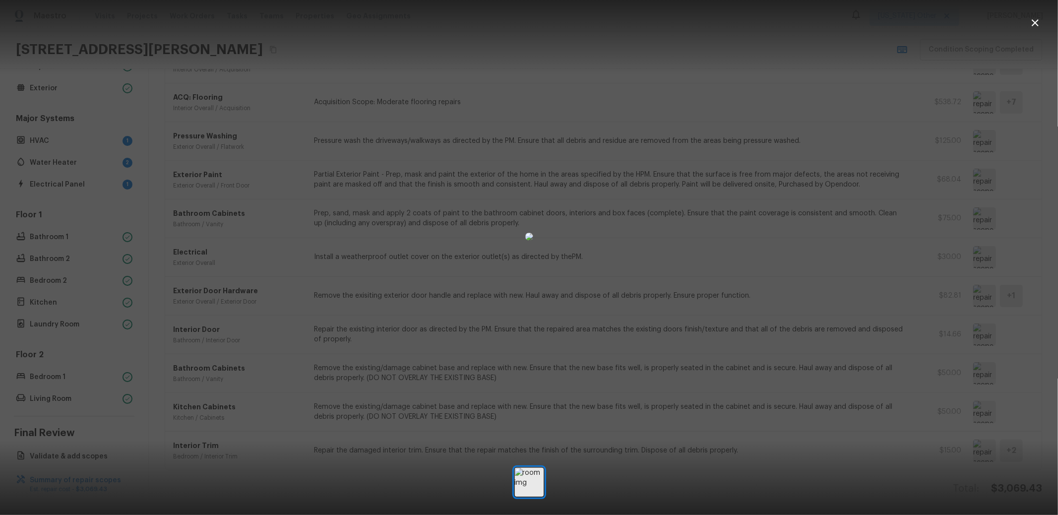
click at [979, 101] on div at bounding box center [529, 237] width 1058 height 442
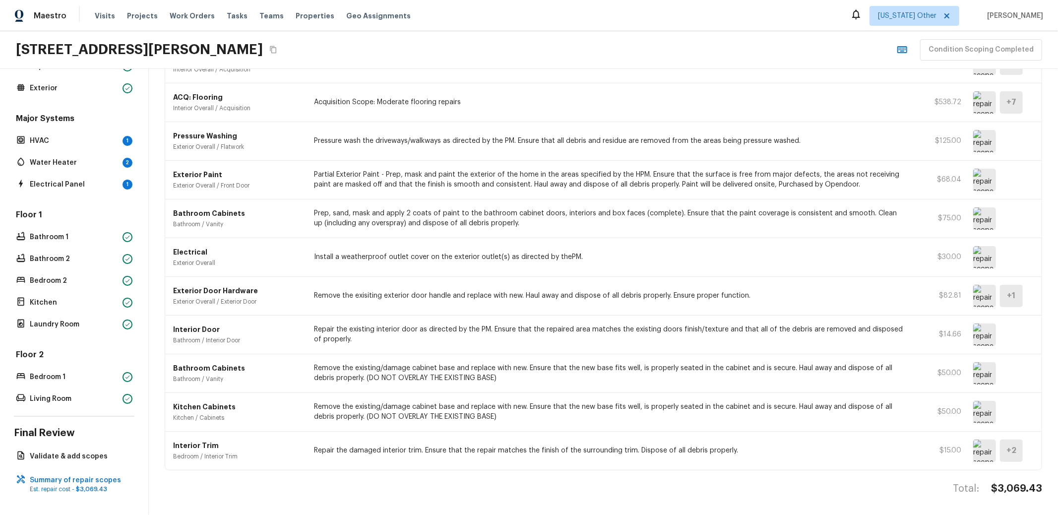
click at [978, 93] on img at bounding box center [985, 102] width 23 height 22
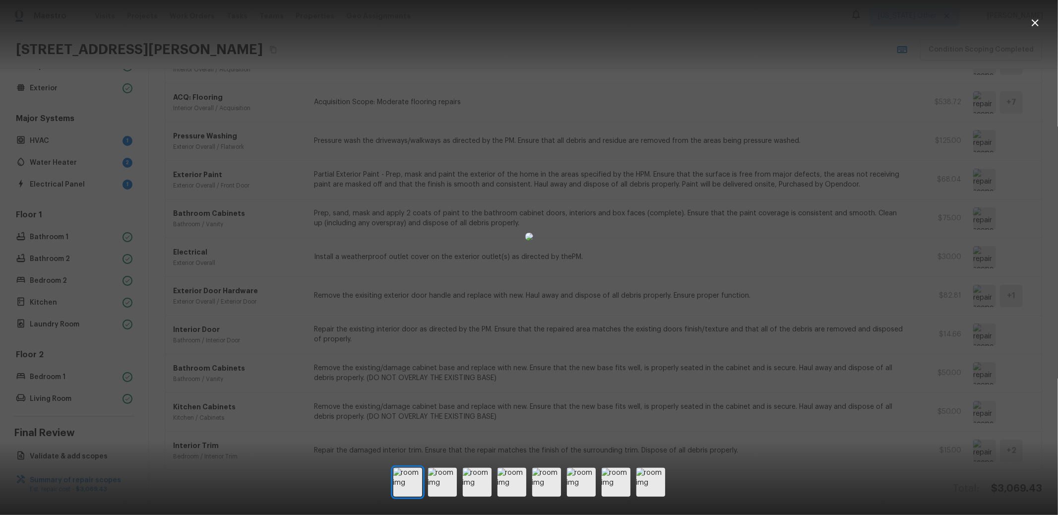
click at [971, 137] on div at bounding box center [529, 237] width 1058 height 442
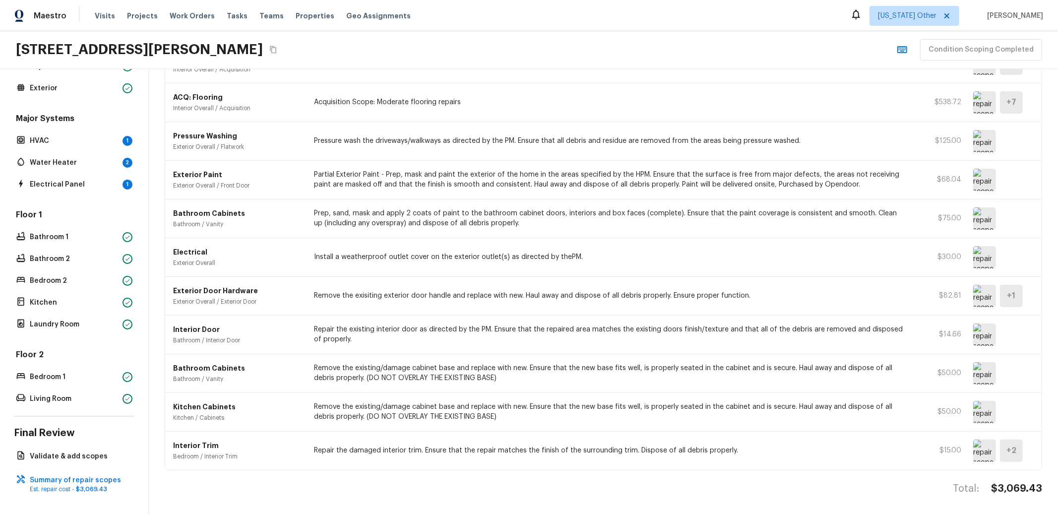
click at [974, 132] on img at bounding box center [985, 141] width 23 height 22
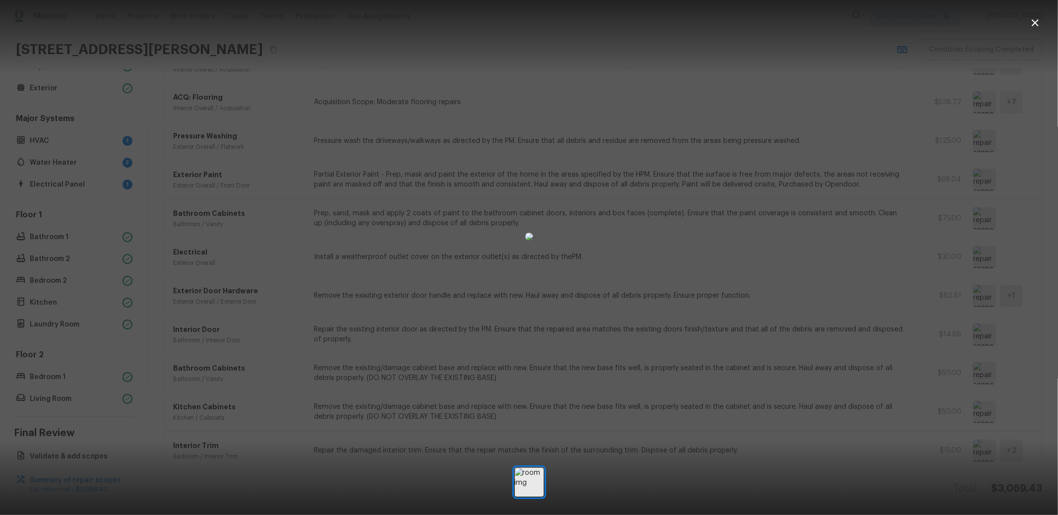
click at [981, 250] on div at bounding box center [529, 237] width 1058 height 442
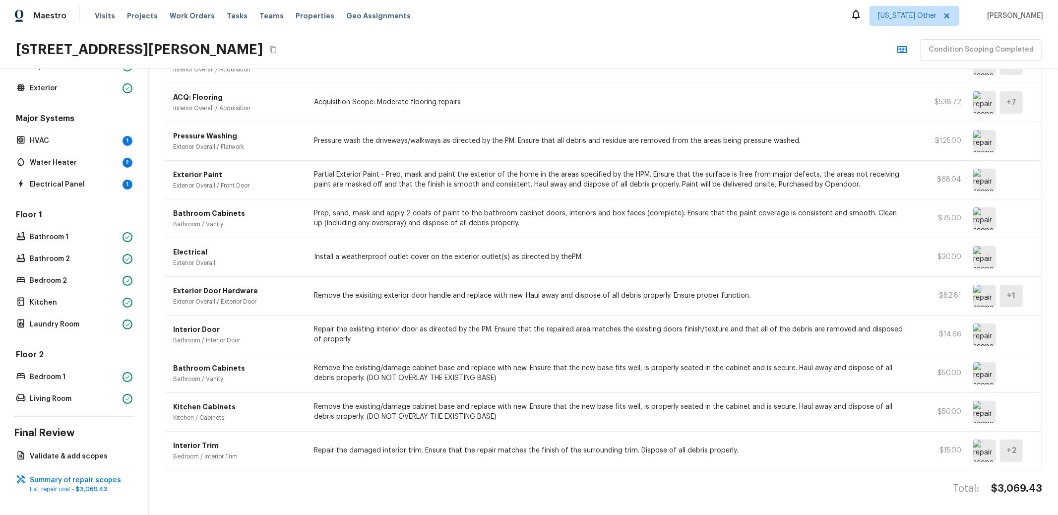
click at [981, 246] on img at bounding box center [985, 257] width 23 height 22
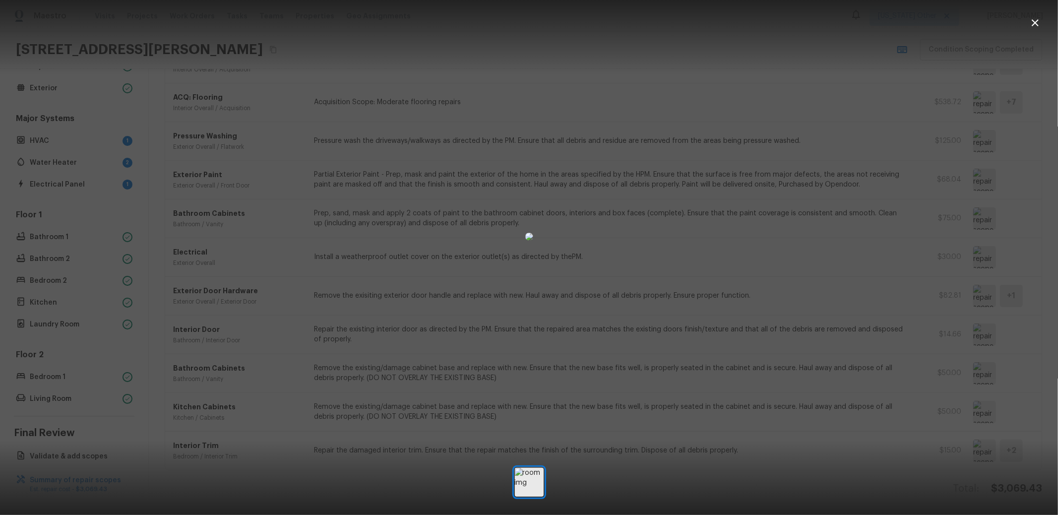
click at [981, 205] on div at bounding box center [529, 237] width 1058 height 442
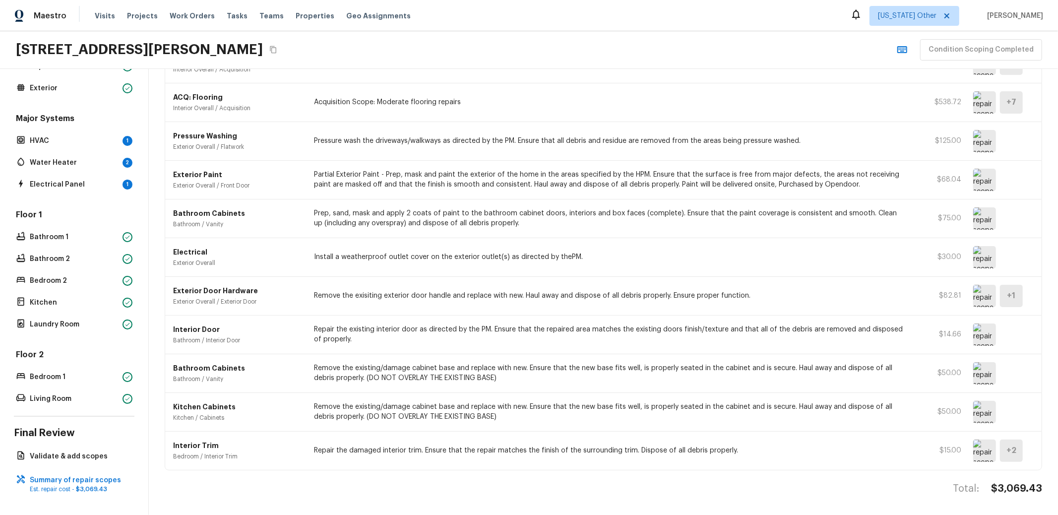
click at [975, 213] on img at bounding box center [985, 218] width 23 height 22
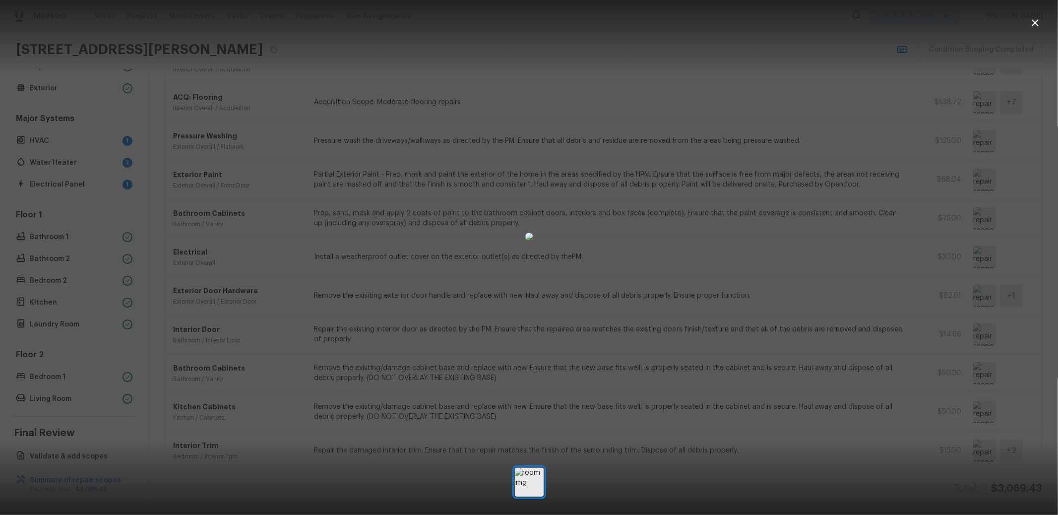
click at [813, 243] on div at bounding box center [529, 237] width 1058 height 442
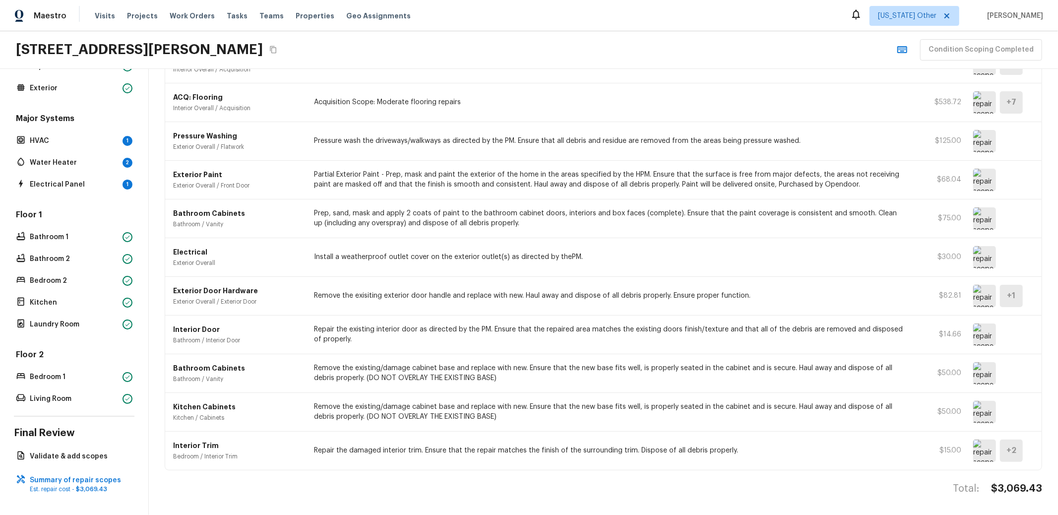
click at [975, 250] on img at bounding box center [985, 257] width 23 height 22
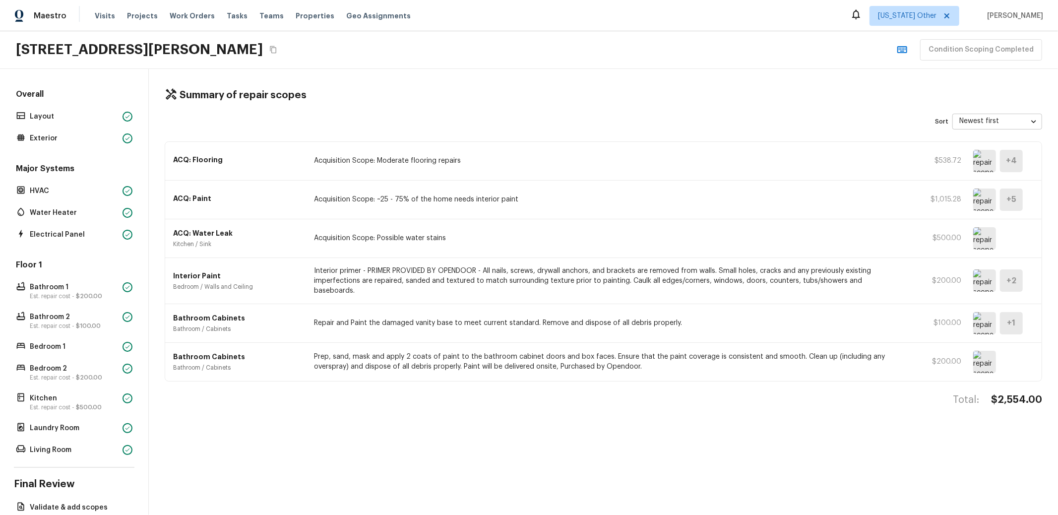
click at [980, 239] on img at bounding box center [985, 238] width 23 height 22
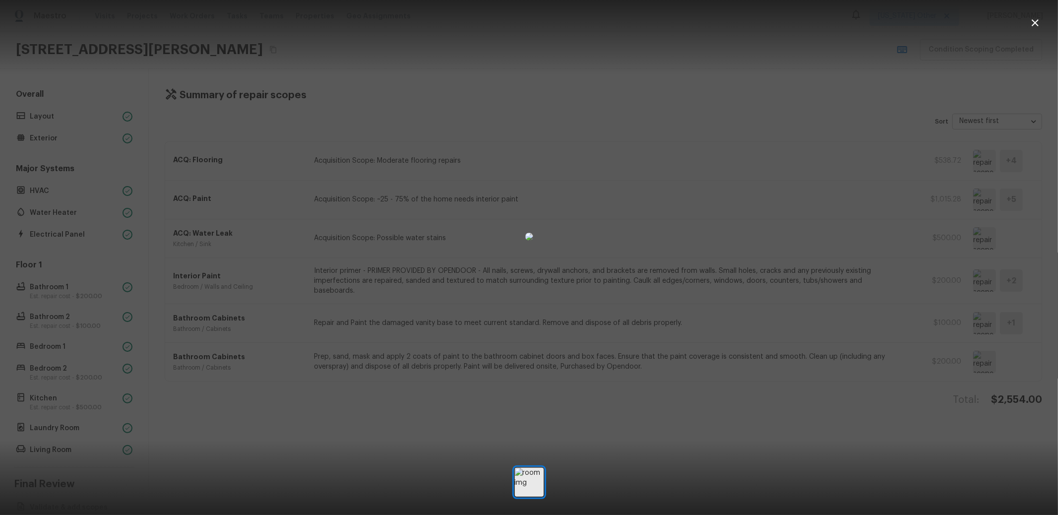
click at [533, 241] on img at bounding box center [529, 237] width 8 height 8
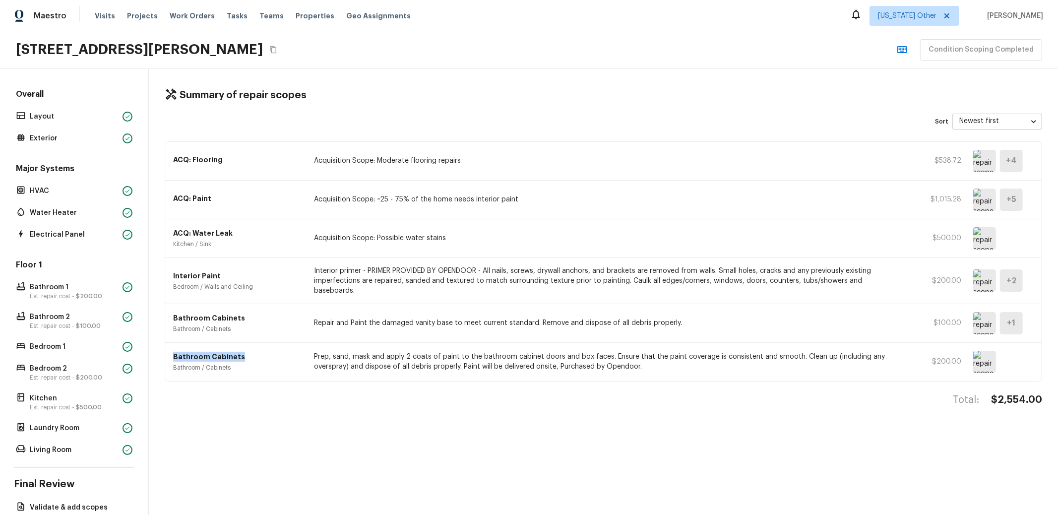
drag, startPoint x: 172, startPoint y: 348, endPoint x: 250, endPoint y: 339, distance: 77.9
click at [257, 346] on div "Bathroom Cabinets Bathroom / Cabinets Prep, sand, mask and apply 2 coats of pai…" at bounding box center [603, 362] width 877 height 38
drag, startPoint x: 178, startPoint y: 313, endPoint x: 457, endPoint y: 187, distance: 306.5
click at [283, 293] on div "ACQ: Flooring Acquisition Scope: Moderate flooring repairs $538.72 + 4 ACQ: Pai…" at bounding box center [604, 261] width 878 height 240
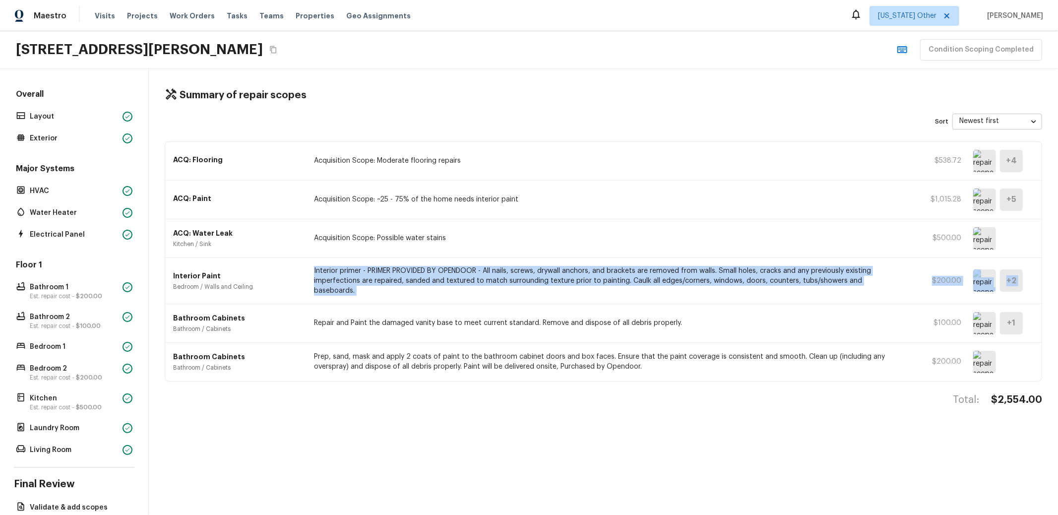
click at [803, 258] on div "Interior Paint Bedroom / Walls and Ceiling Interior primer - PRIMER PROVIDED BY…" at bounding box center [603, 281] width 877 height 46
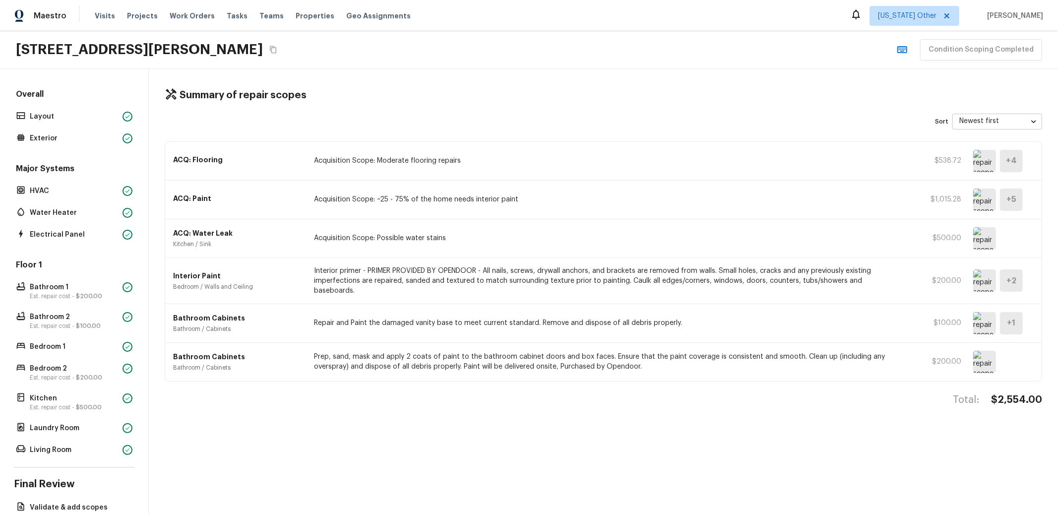
click at [974, 276] on img at bounding box center [985, 280] width 23 height 22
click at [981, 313] on img at bounding box center [985, 323] width 23 height 22
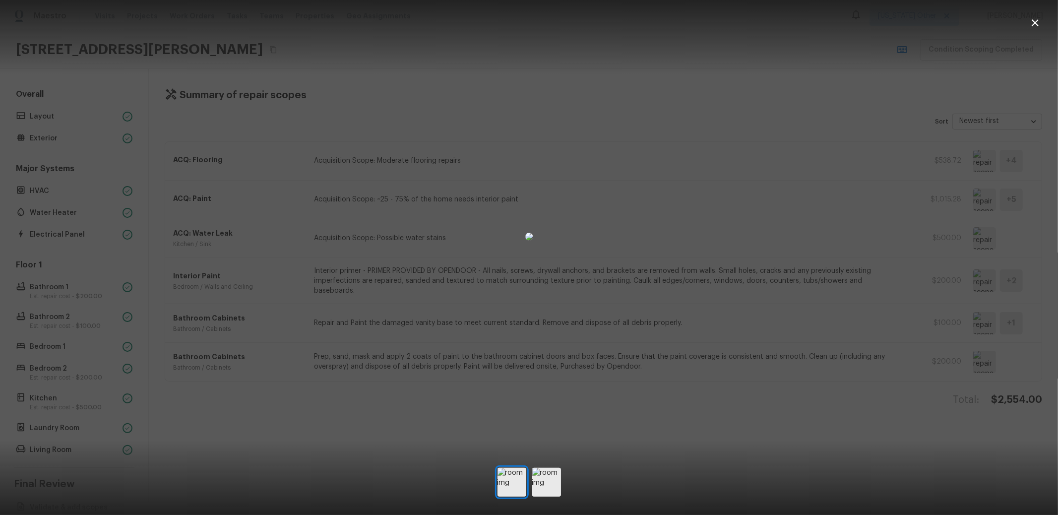
click at [525, 233] on img at bounding box center [529, 237] width 8 height 8
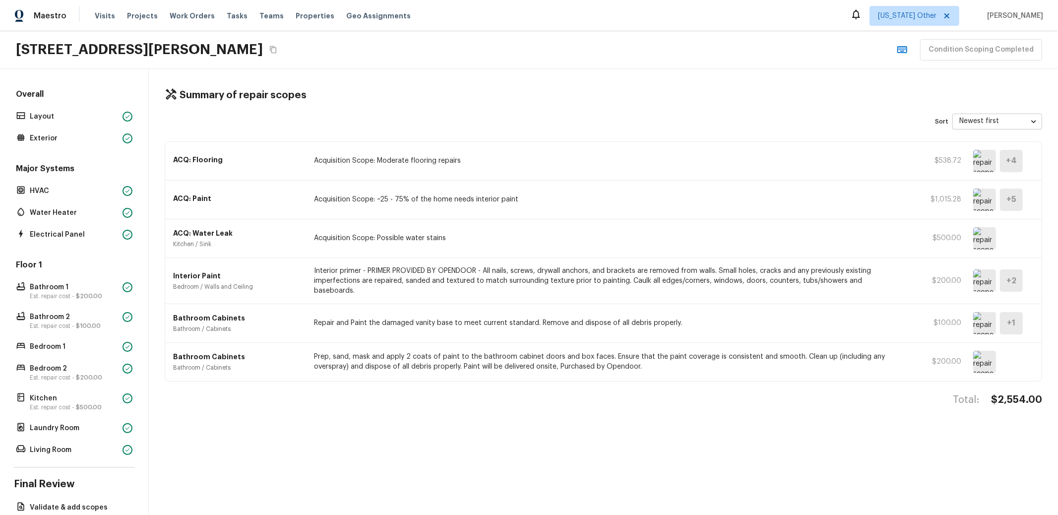
click at [974, 318] on img at bounding box center [985, 323] width 23 height 22
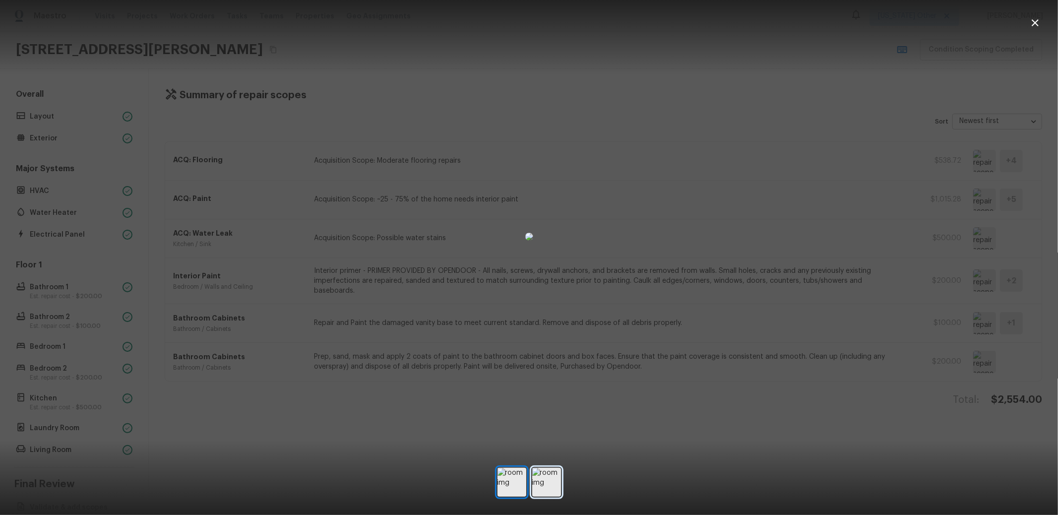
click at [551, 468] on div at bounding box center [529, 482] width 1058 height 34
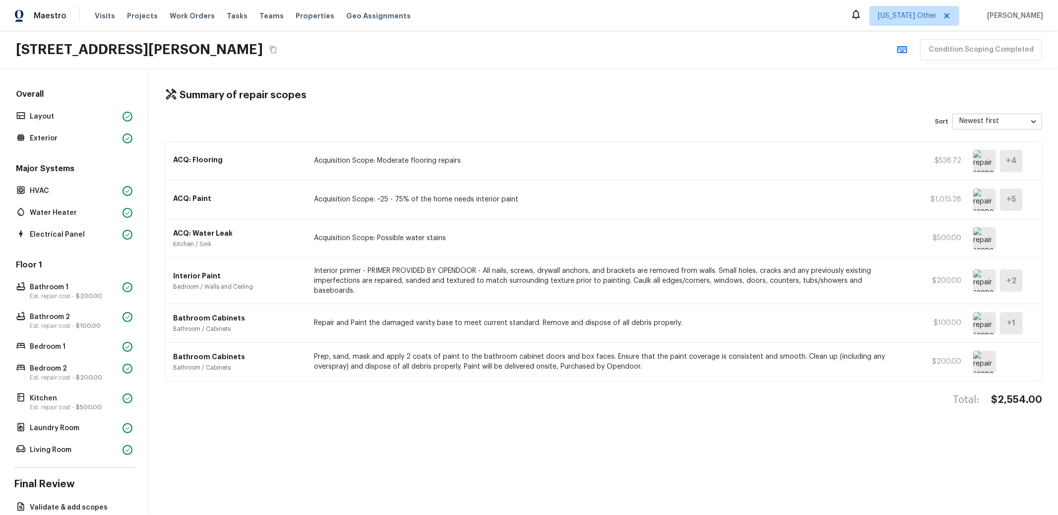
click at [1007, 312] on div "+ 1" at bounding box center [1011, 323] width 23 height 22
drag, startPoint x: 1004, startPoint y: 314, endPoint x: 984, endPoint y: 312, distance: 19.9
click at [1008, 318] on h5 "+ 1" at bounding box center [1012, 323] width 8 height 11
click at [978, 312] on img at bounding box center [985, 323] width 23 height 22
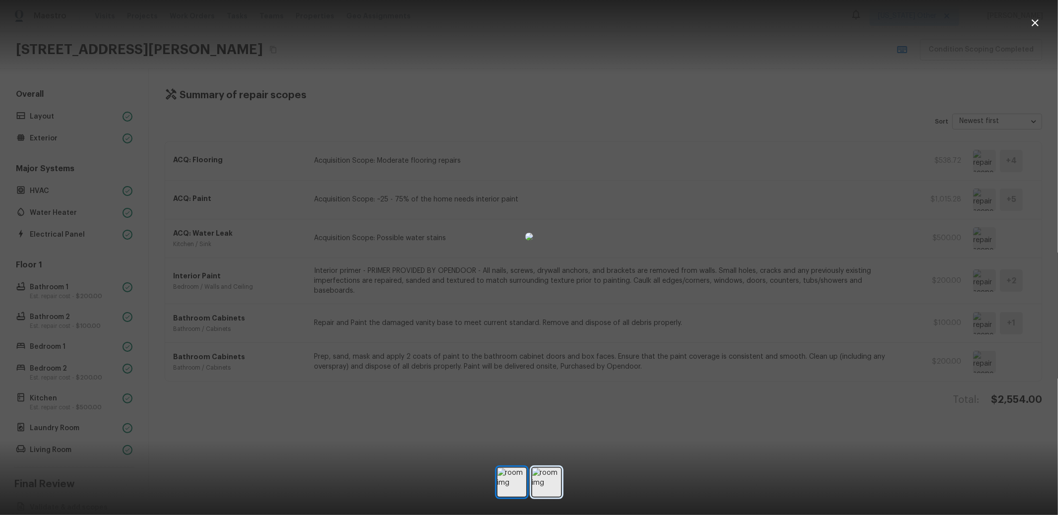
click at [551, 482] on img at bounding box center [546, 482] width 29 height 29
click at [514, 484] on img at bounding box center [512, 482] width 29 height 29
click at [986, 353] on div at bounding box center [529, 237] width 1058 height 442
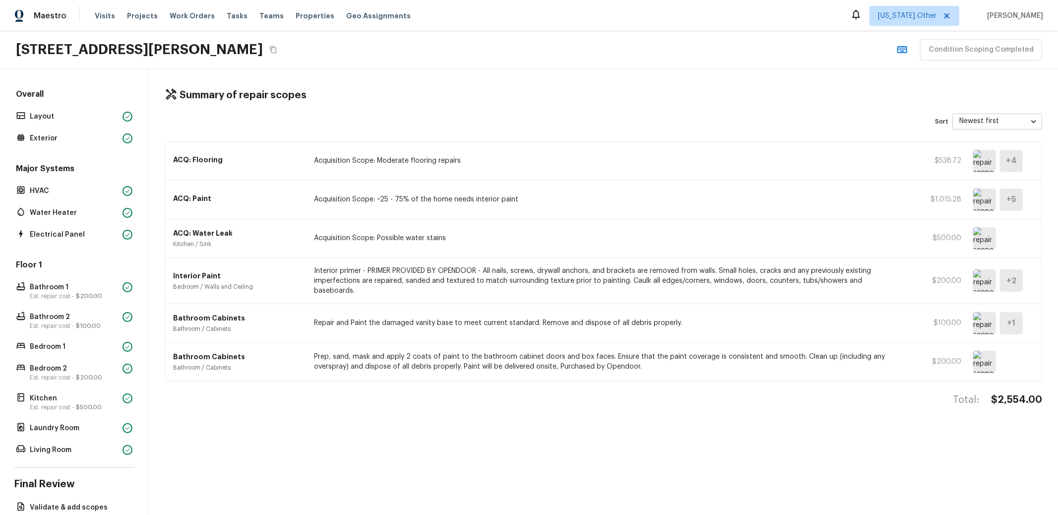
click at [976, 353] on img at bounding box center [985, 362] width 23 height 22
click at [981, 355] on img at bounding box center [985, 362] width 23 height 22
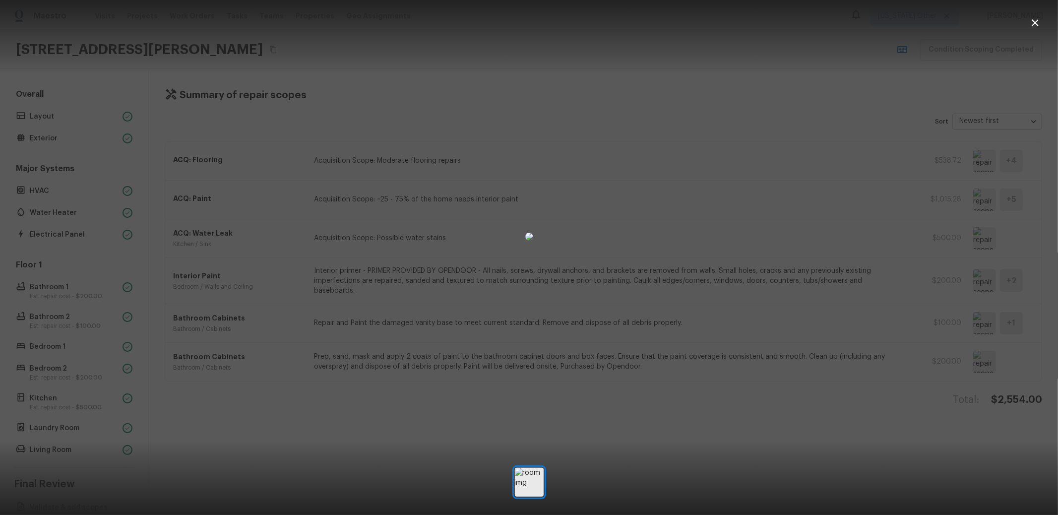
click at [968, 312] on div at bounding box center [529, 237] width 1058 height 442
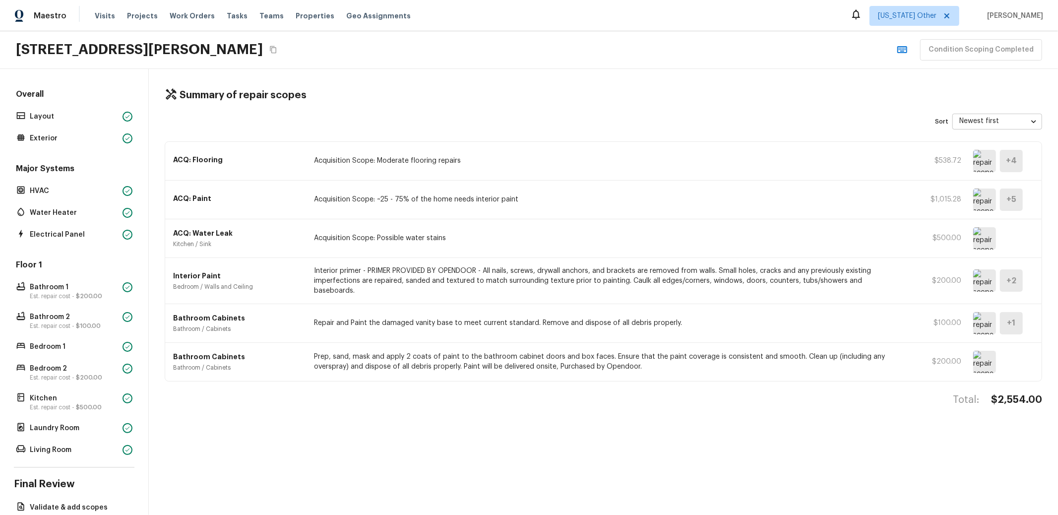
click at [976, 312] on img at bounding box center [985, 323] width 23 height 22
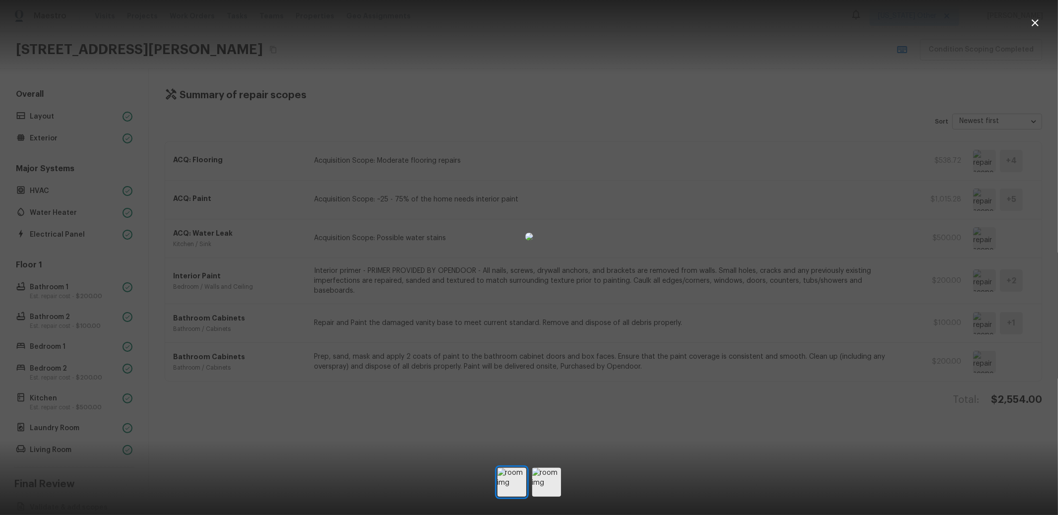
click at [779, 213] on div at bounding box center [529, 237] width 1058 height 442
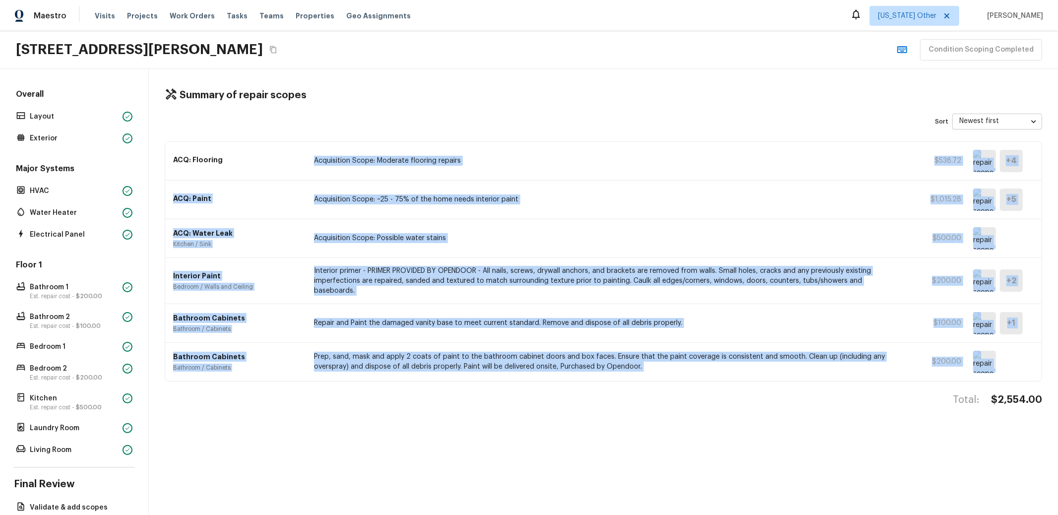
drag, startPoint x: 903, startPoint y: 384, endPoint x: 814, endPoint y: 146, distance: 254.0
click at [814, 146] on div "Summary of repair scopes Sort Newest first newestFirst ​ ACQ: Flooring Acquisit…" at bounding box center [604, 292] width 910 height 446
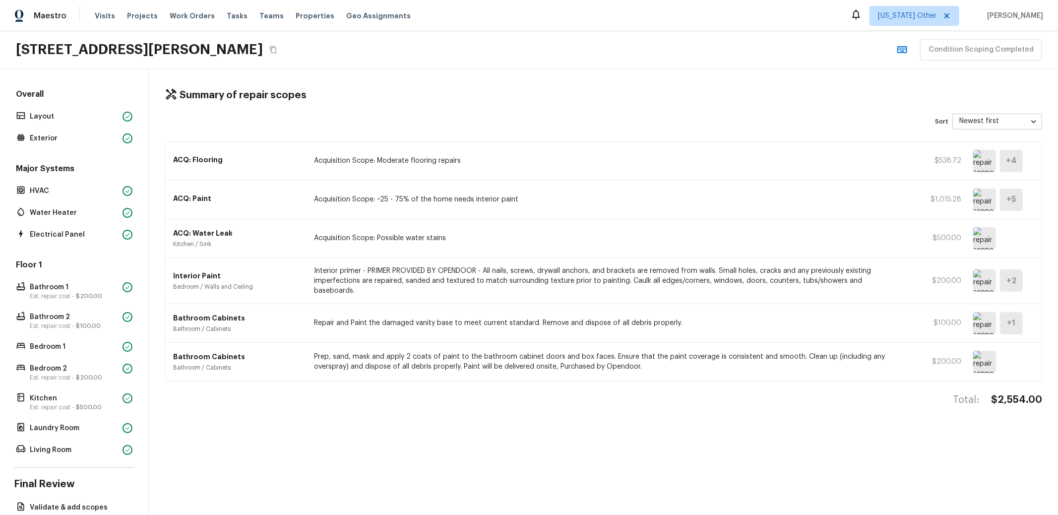
click at [793, 79] on div "Summary of repair scopes Sort Newest first newestFirst ​ ACQ: Flooring Acquisit…" at bounding box center [604, 292] width 910 height 446
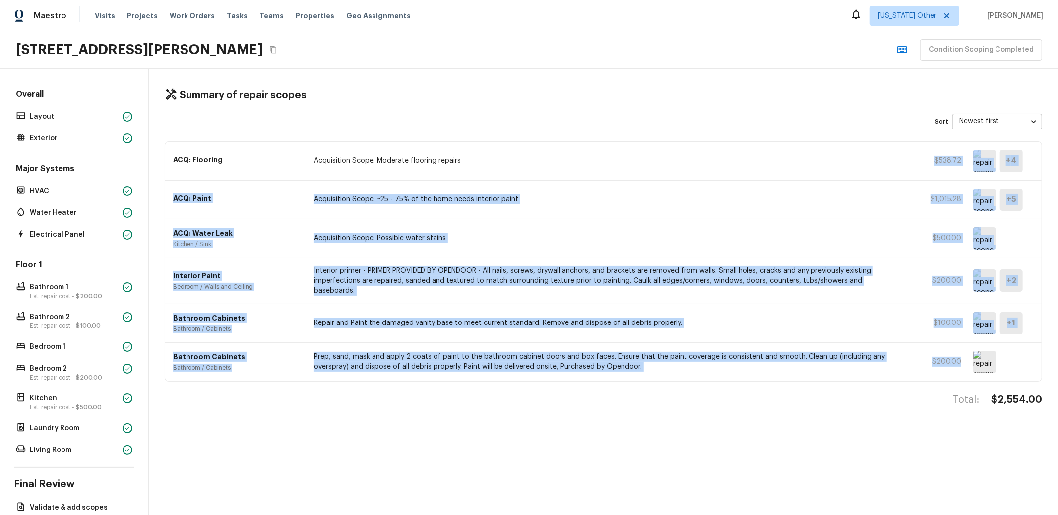
drag, startPoint x: 949, startPoint y: 353, endPoint x: 918, endPoint y: 153, distance: 202.9
click at [918, 153] on div "ACQ: Flooring Acquisition Scope: Moderate flooring repairs $538.72 + 4 ACQ: Pai…" at bounding box center [604, 261] width 878 height 240
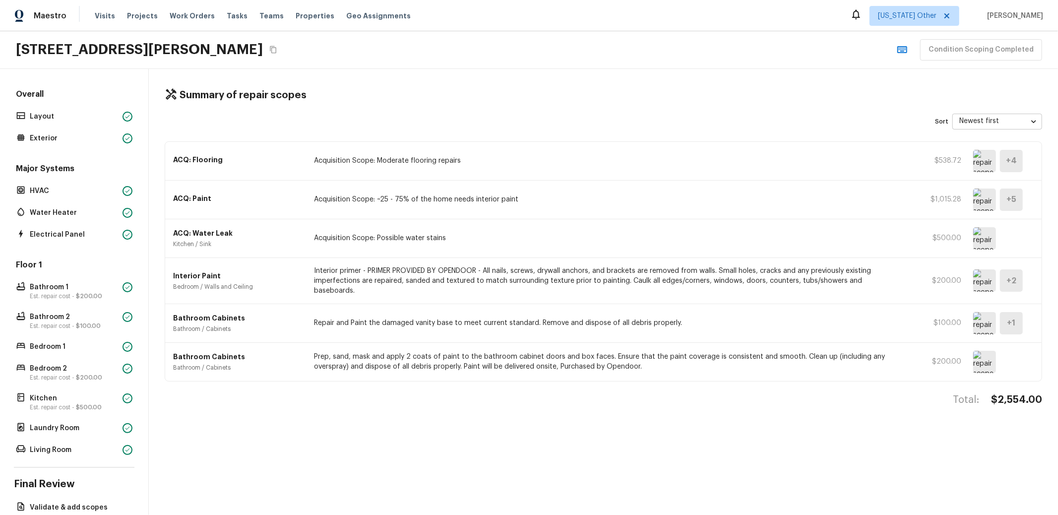
click at [929, 247] on div "ACQ: Water Leak Kitchen / Sink Acquisition Scope: Possible water stains $500.00" at bounding box center [603, 238] width 877 height 39
click at [58, 191] on p "HVAC" at bounding box center [74, 191] width 89 height 10
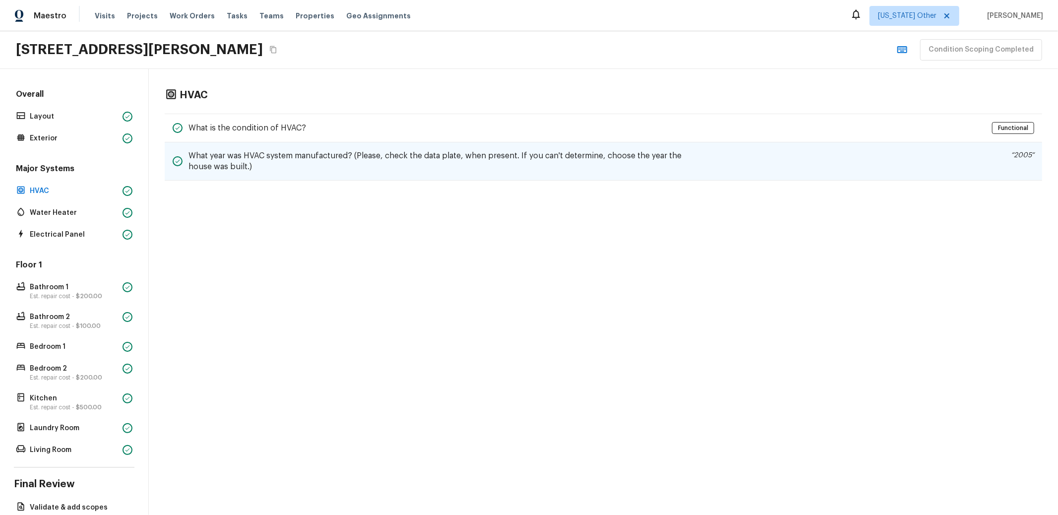
click at [433, 168] on h5 "What year was HVAC system manufactured? (Please, check the data plate, when pre…" at bounding box center [439, 161] width 501 height 22
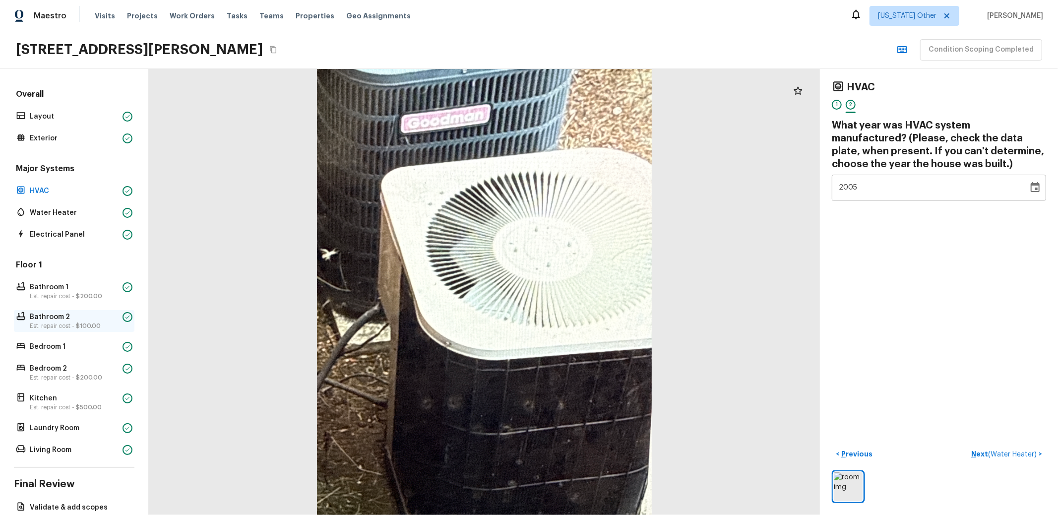
click at [60, 316] on p "Bathroom 2" at bounding box center [74, 317] width 89 height 10
